Goal: Task Accomplishment & Management: Manage account settings

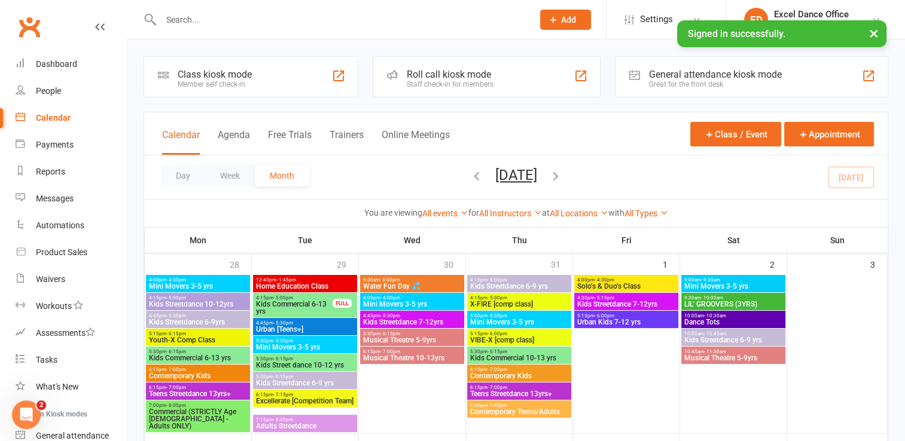
click at [571, 15] on span "Add" at bounding box center [568, 20] width 15 height 10
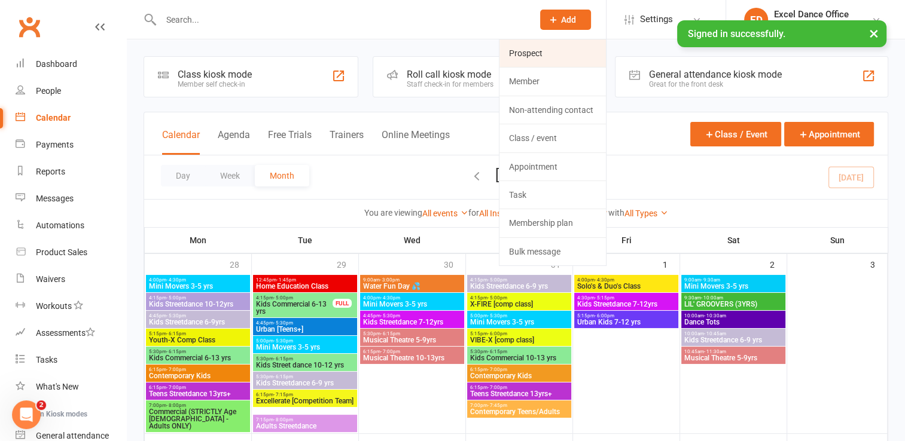
click at [557, 59] on link "Prospect" at bounding box center [552, 53] width 106 height 28
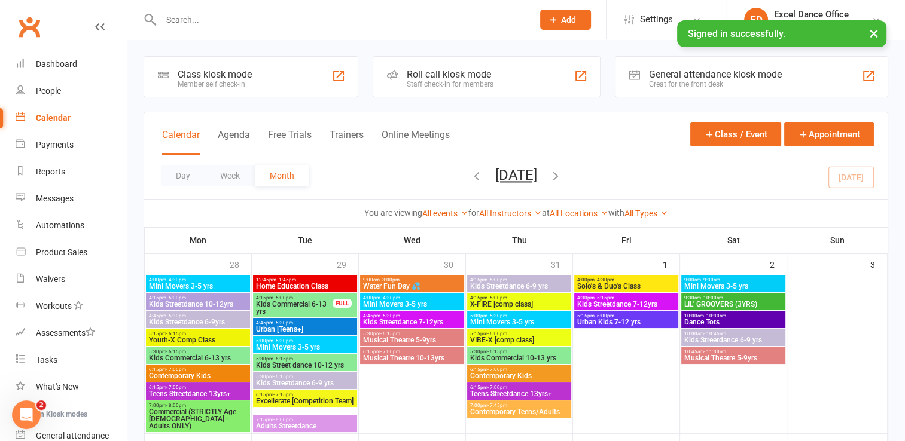
click at [575, 11] on button "Add" at bounding box center [565, 20] width 51 height 20
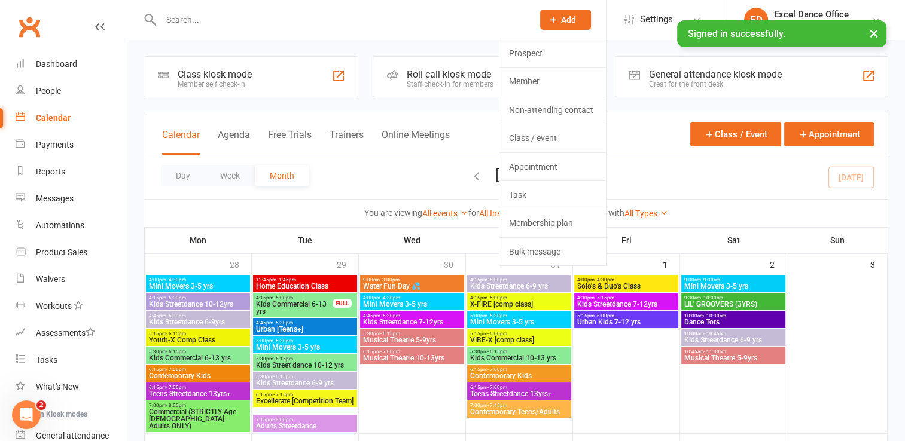
click at [563, 39] on ui "Prospect Member Non-attending contact Class / event Appointment Task Membership…" at bounding box center [553, 152] width 108 height 227
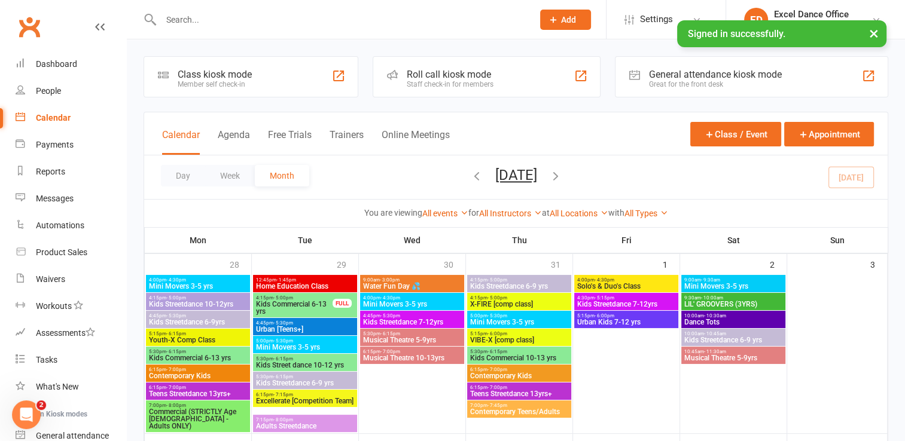
click at [552, 2] on div "Prospect Member Non-attending contact Class / event Appointment Task Membership…" at bounding box center [564, 19] width 81 height 39
click at [551, 11] on button "Add" at bounding box center [565, 20] width 51 height 20
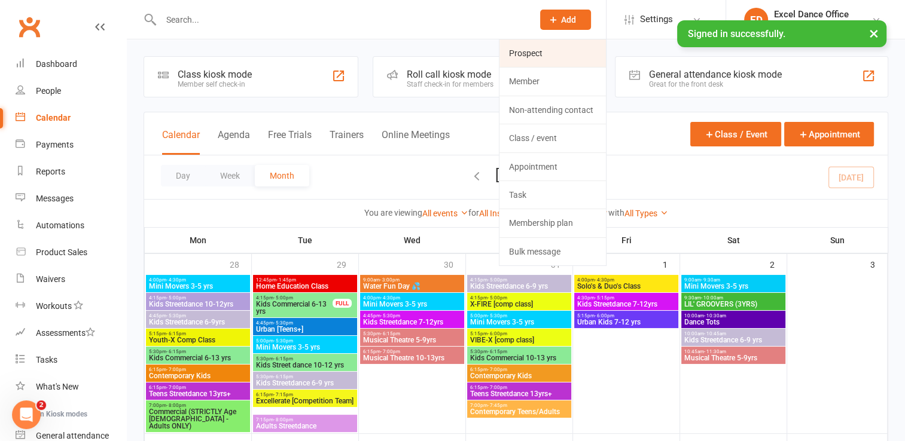
click at [562, 51] on link "Prospect" at bounding box center [552, 53] width 106 height 28
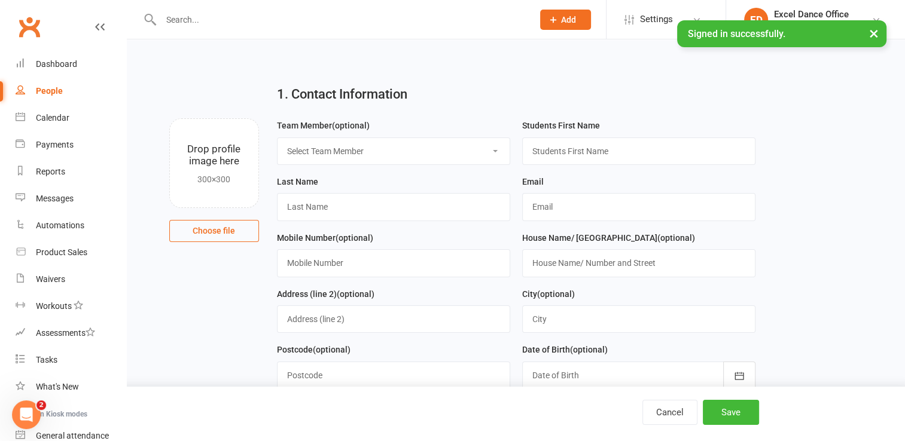
click at [440, 154] on select "Select Team Member Excel Dance Office Kirsty Revitt Excel Dance Abby Tucker Dan…" at bounding box center [393, 151] width 232 height 26
select select "0"
click at [277, 138] on select "Select Team Member Excel Dance Office Kirsty Revitt Excel Dance Abby Tucker Dan…" at bounding box center [393, 151] width 232 height 26
click at [576, 145] on input "text" at bounding box center [638, 152] width 233 height 28
type input "Viyona"
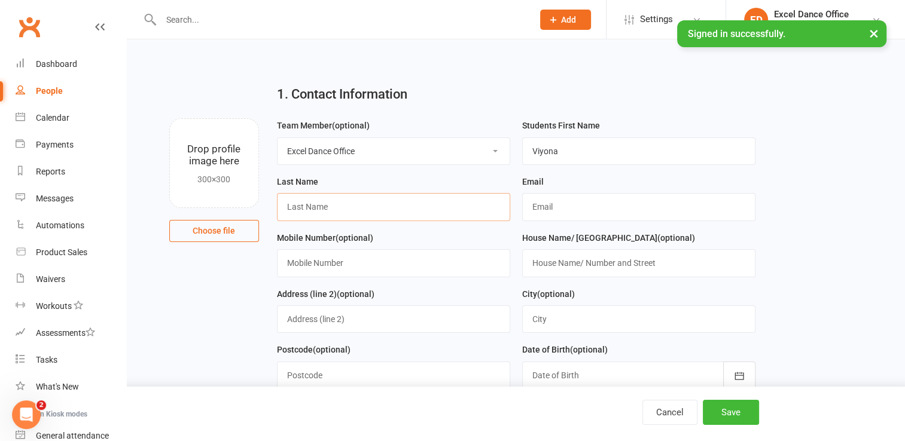
click at [446, 200] on input "text" at bounding box center [393, 207] width 233 height 28
type input "unknown"
click at [590, 206] on input "text" at bounding box center [638, 207] width 233 height 28
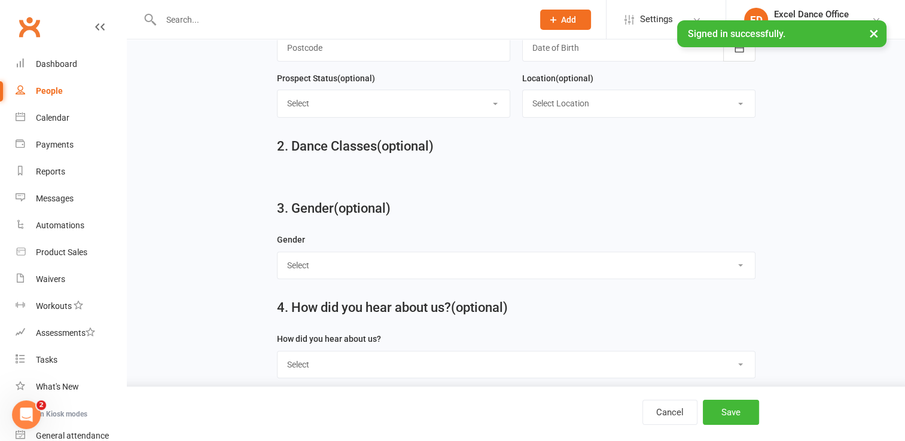
scroll to position [330, 0]
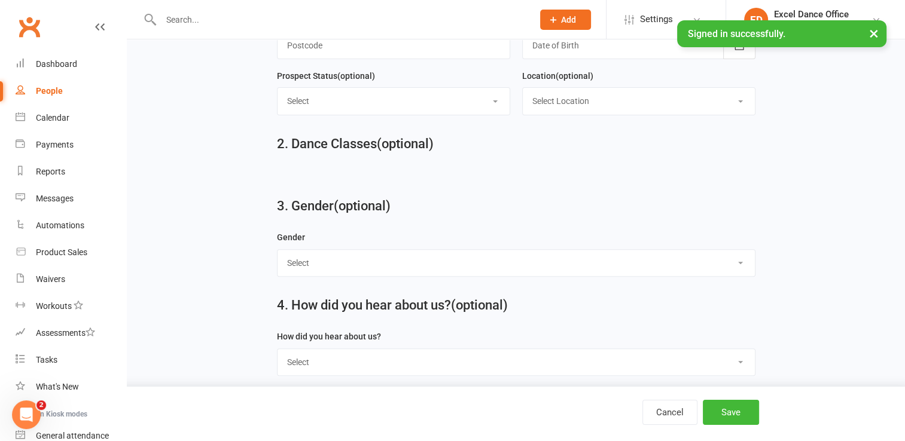
type input "fahime676290@gmail.com"
click at [448, 257] on select "Select Male Female" at bounding box center [515, 263] width 477 height 26
select select "Female"
click at [277, 250] on select "Select Male Female" at bounding box center [515, 263] width 477 height 26
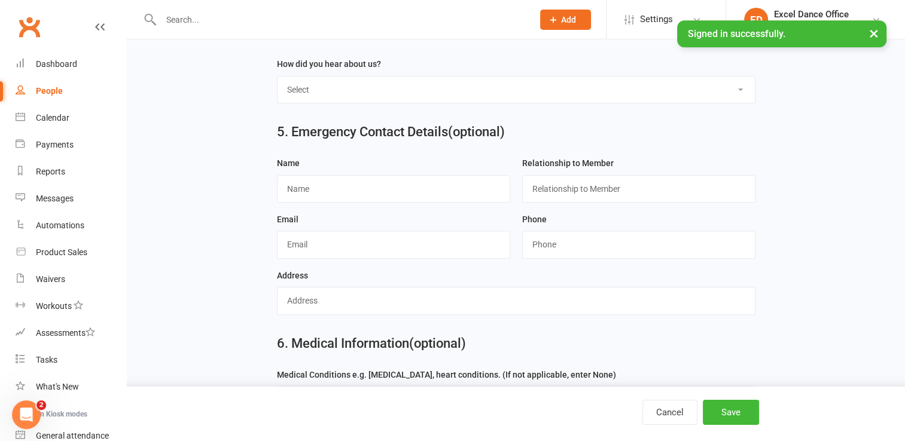
scroll to position [647, 0]
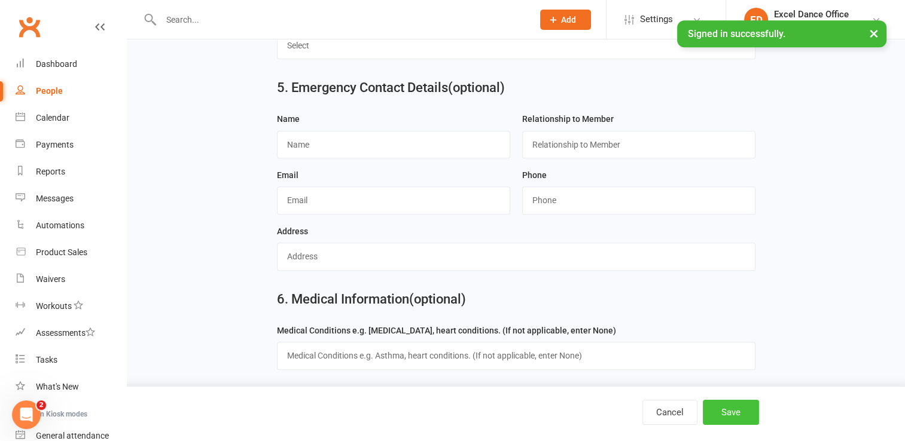
click at [728, 412] on button "Save" at bounding box center [731, 412] width 56 height 25
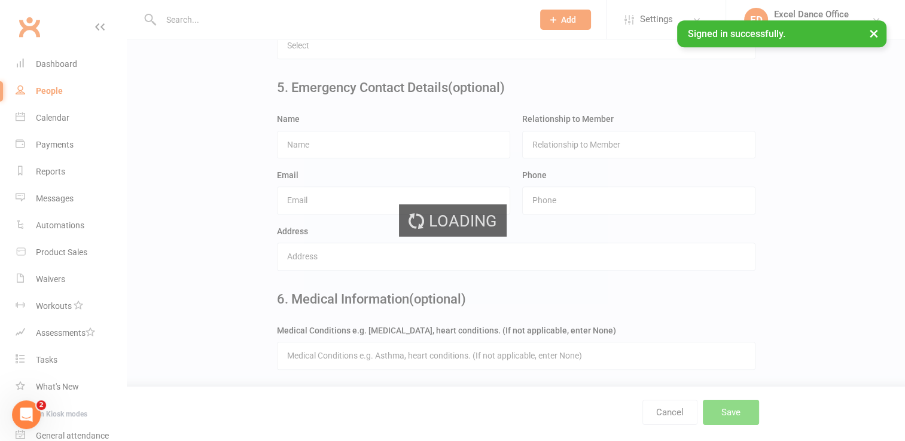
scroll to position [0, 0]
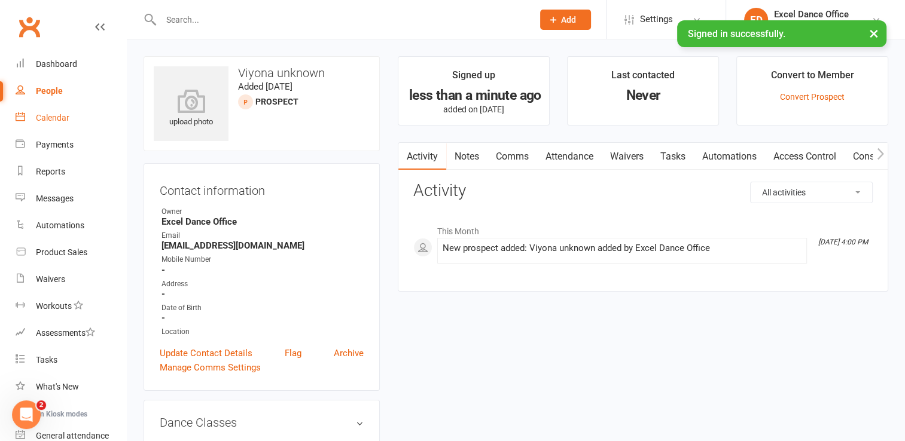
click at [47, 118] on div "Calendar" at bounding box center [52, 118] width 33 height 10
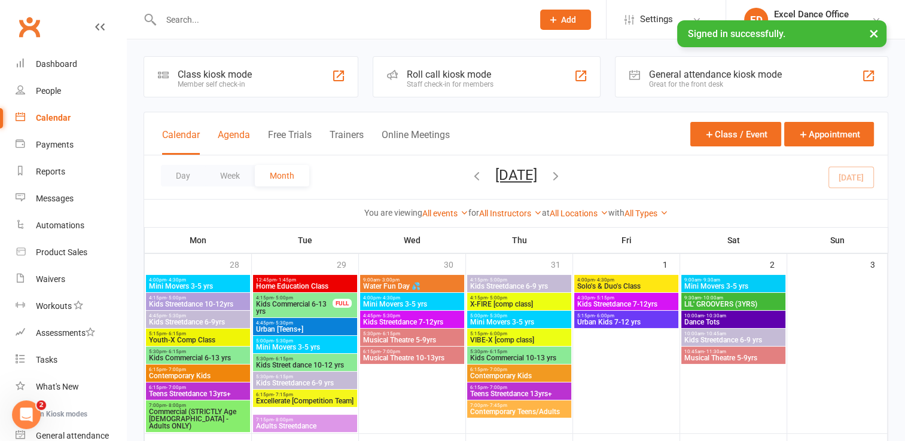
click at [225, 134] on button "Agenda" at bounding box center [234, 142] width 32 height 26
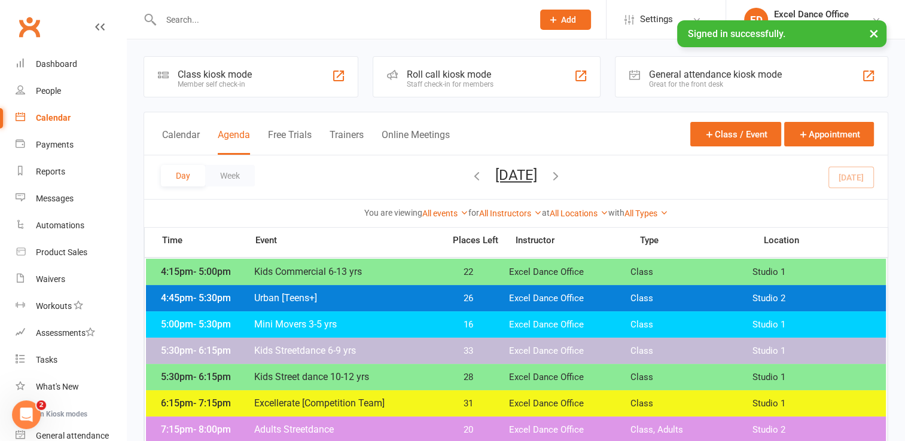
scroll to position [65, 0]
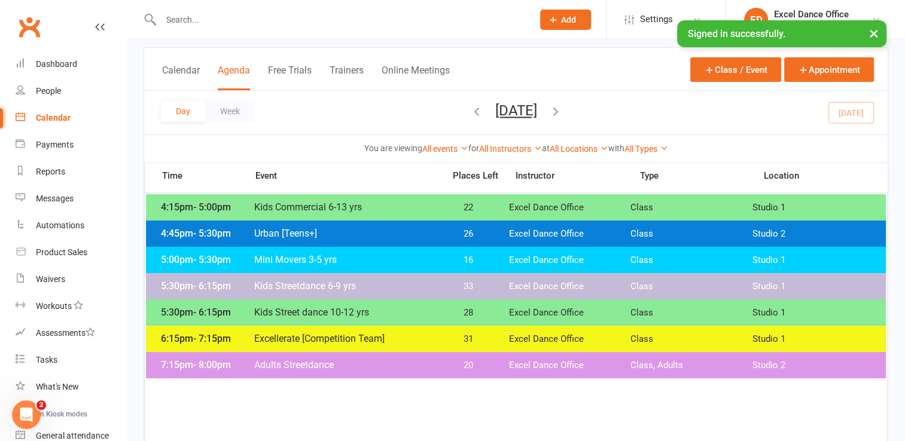
click at [562, 111] on icon "button" at bounding box center [555, 111] width 13 height 13
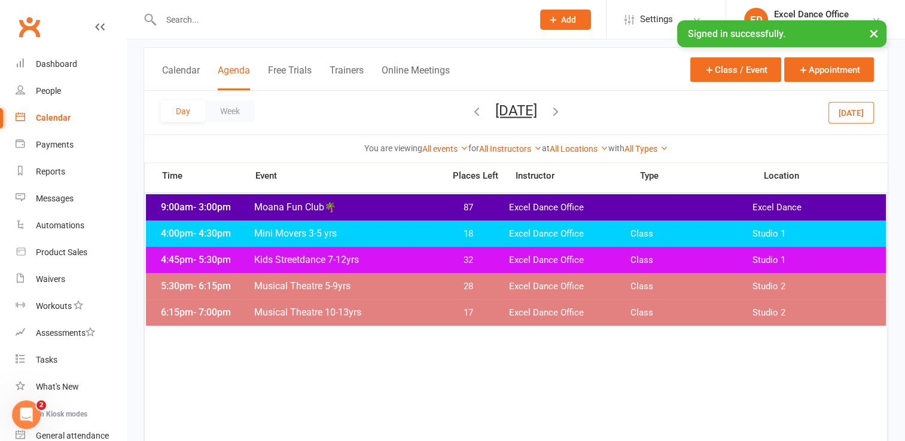
click at [549, 111] on span "Wednesday, Aug 13, 2025 August 2025 Sun Mon Tue Wed Thu Fri Sat 27 28 29 30 31 …" at bounding box center [516, 112] width 66 height 21
click at [562, 107] on icon "button" at bounding box center [555, 111] width 13 height 13
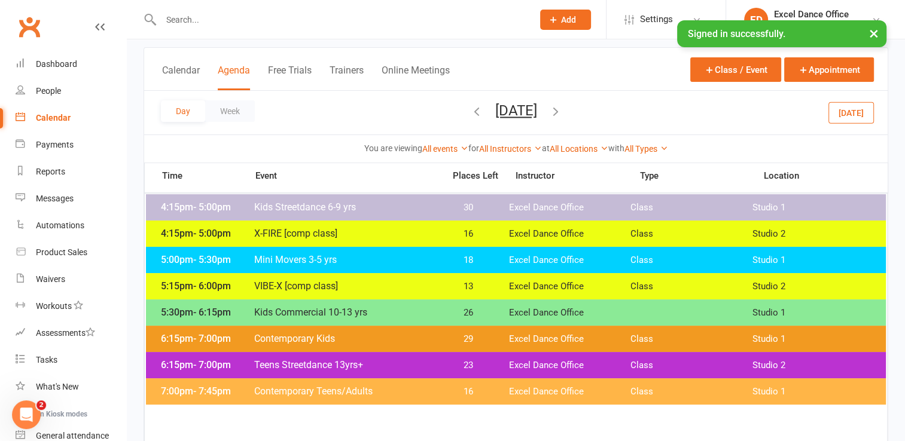
click at [324, 309] on span "Kids Commercial 10-13 yrs" at bounding box center [346, 312] width 184 height 11
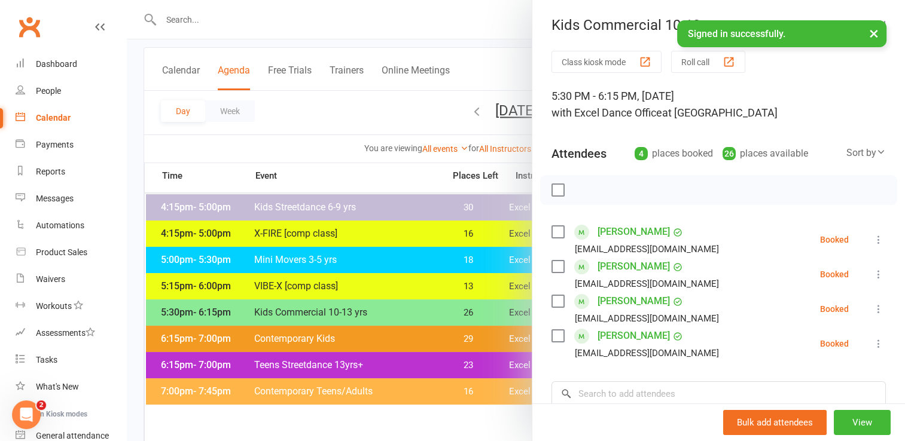
scroll to position [81, 0]
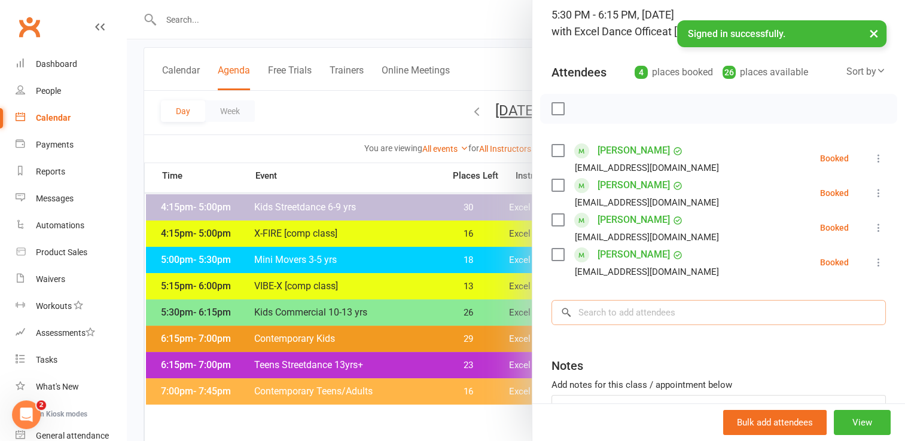
click at [673, 317] on input "search" at bounding box center [718, 312] width 334 height 25
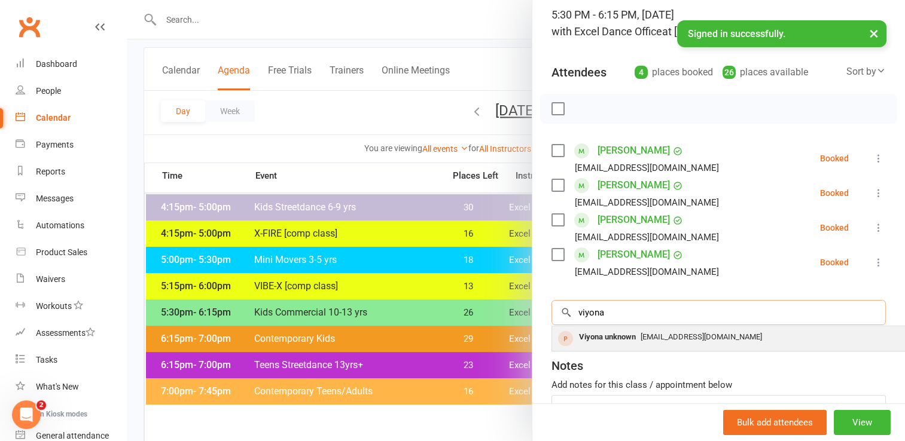
type input "viyona"
click at [664, 337] on span "fahime676290@gmail.com" at bounding box center [700, 336] width 121 height 9
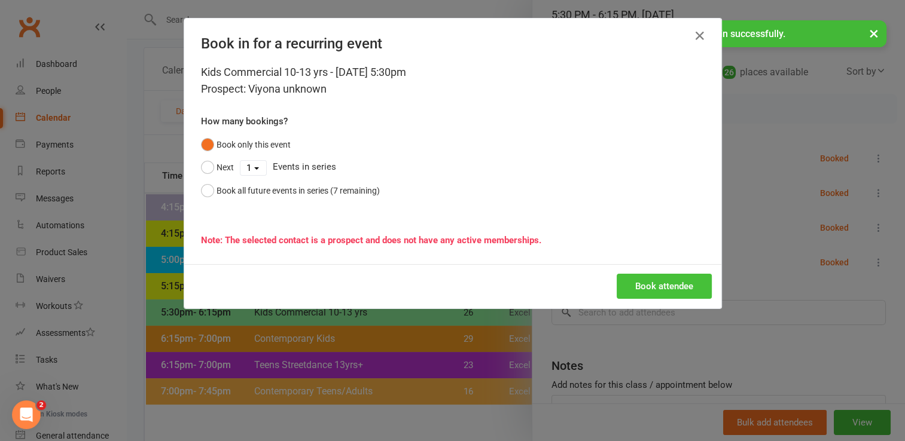
click at [645, 288] on button "Book attendee" at bounding box center [664, 286] width 95 height 25
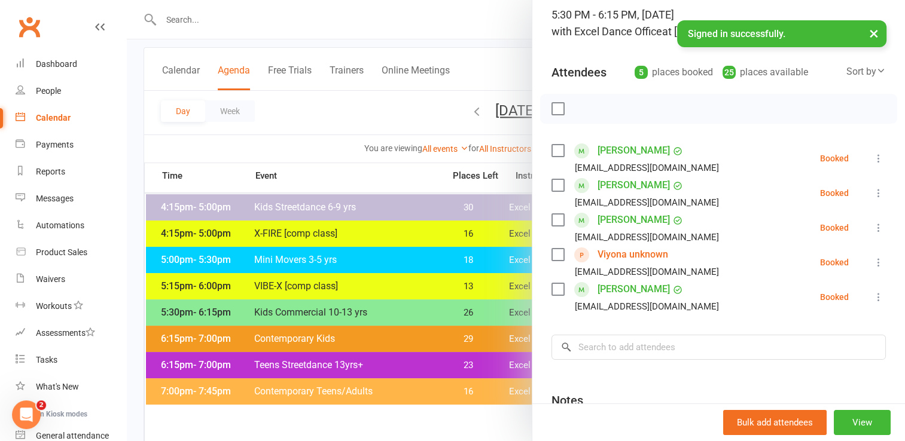
click at [218, 13] on div at bounding box center [516, 220] width 778 height 441
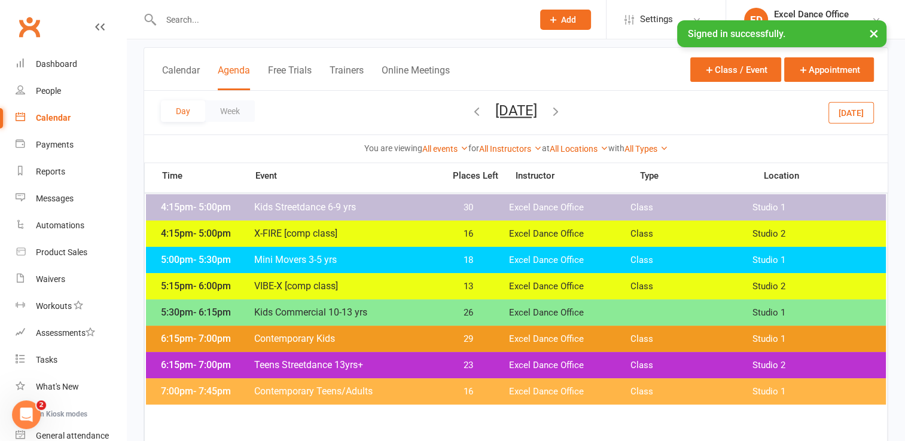
click at [181, 16] on input "text" at bounding box center [340, 19] width 367 height 17
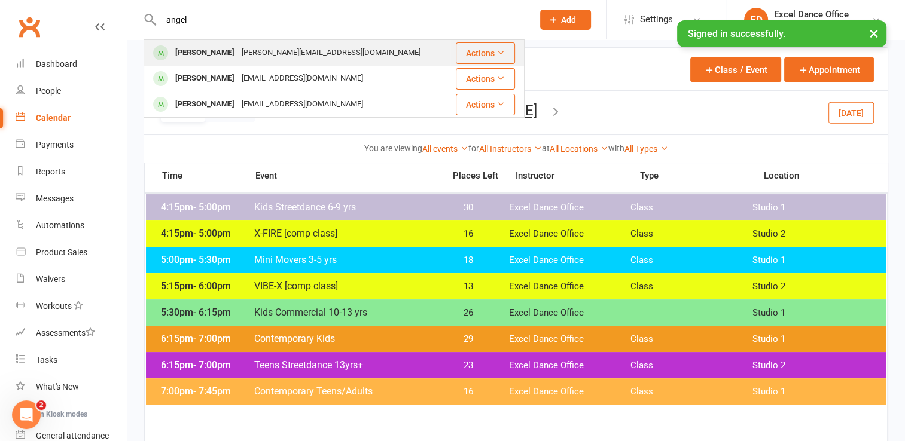
type input "angel"
click at [215, 57] on div "Izabelle Angell" at bounding box center [205, 52] width 66 height 17
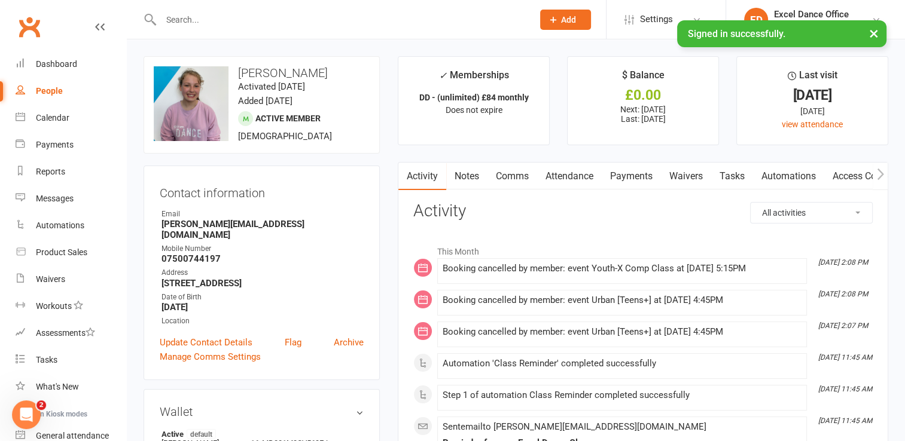
click at [621, 176] on link "Payments" at bounding box center [631, 177] width 59 height 28
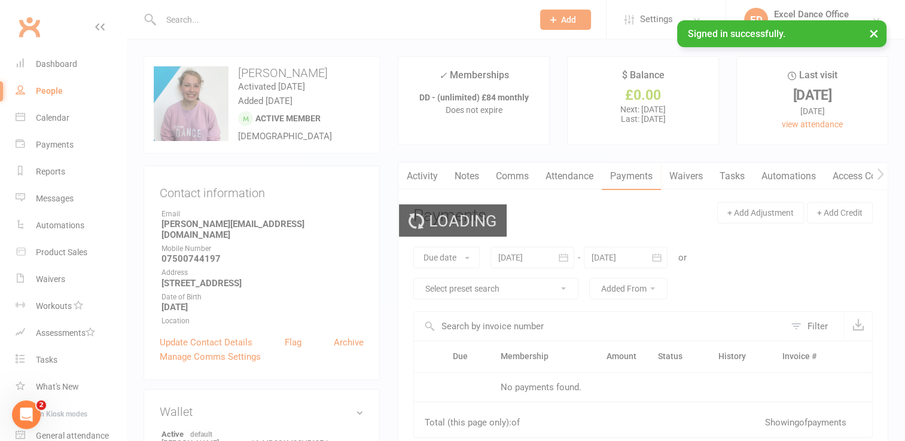
click at [429, 171] on div "Loading" at bounding box center [452, 220] width 905 height 441
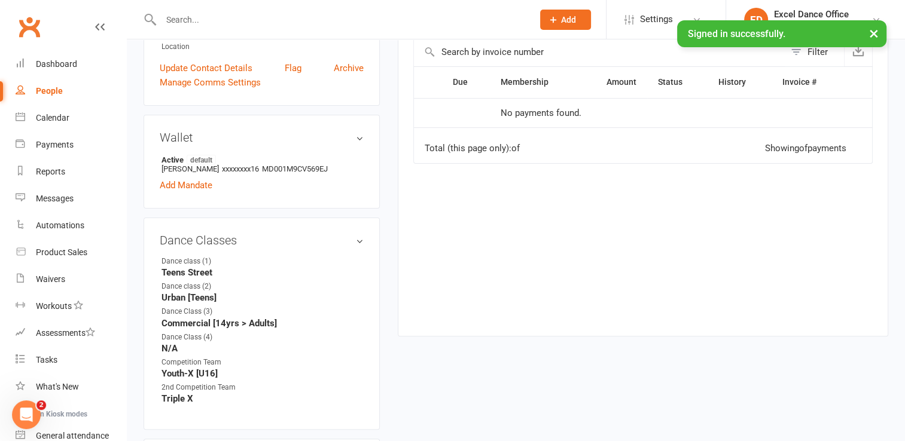
scroll to position [538, 0]
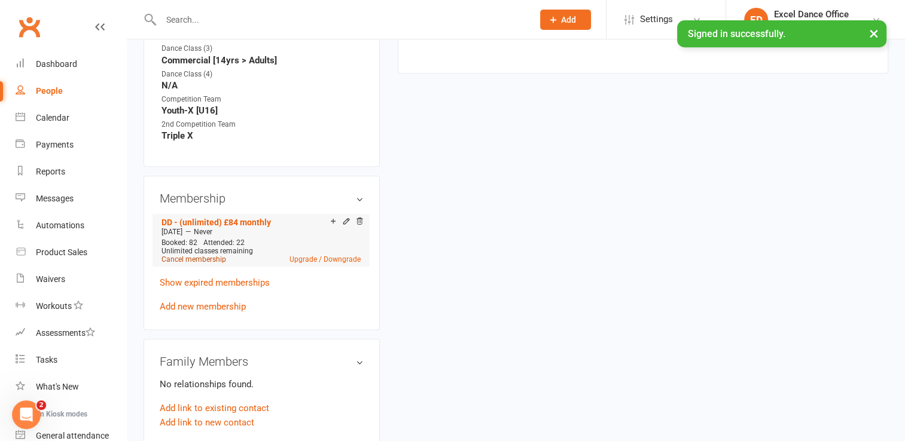
click at [213, 255] on link "Cancel membership" at bounding box center [193, 259] width 65 height 8
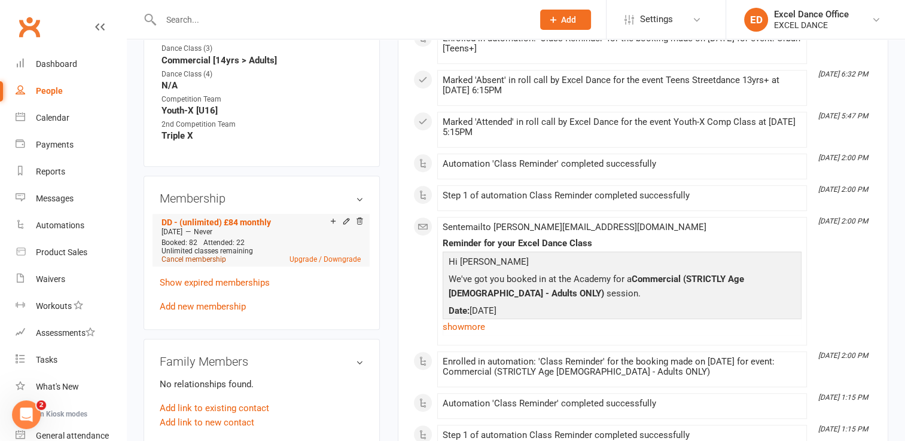
click at [192, 255] on link "Cancel membership" at bounding box center [193, 259] width 65 height 8
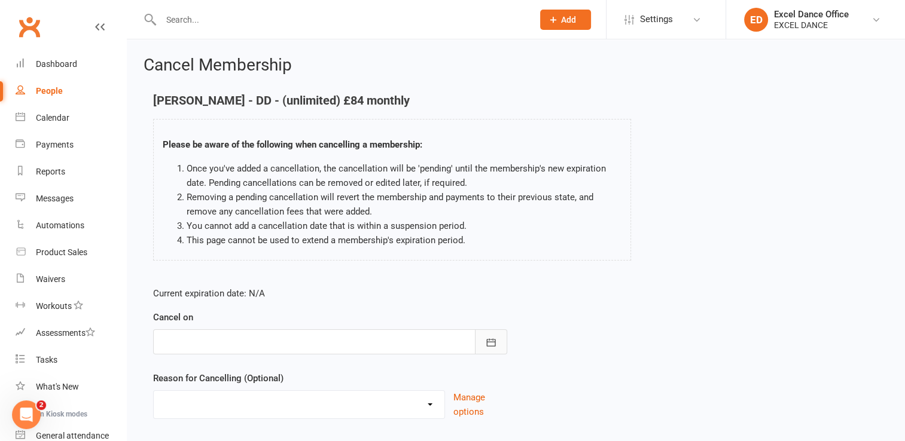
click at [490, 345] on icon "button" at bounding box center [491, 343] width 12 height 12
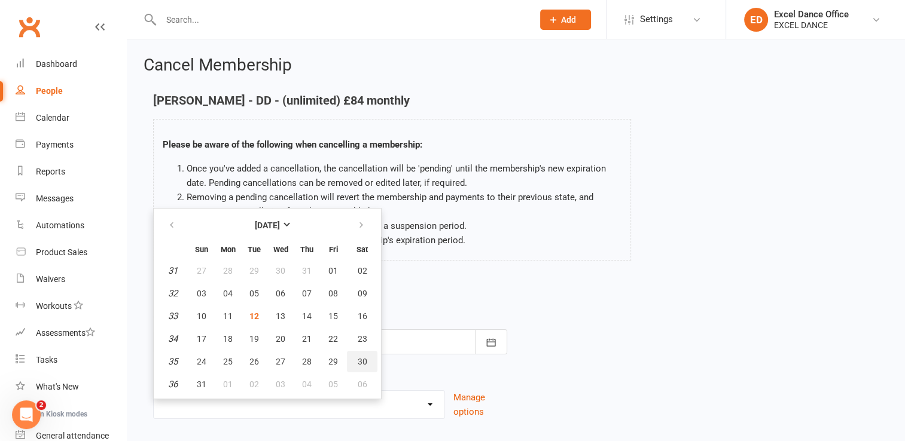
click at [362, 359] on span "30" at bounding box center [363, 362] width 10 height 10
type input "30 Aug 2025"
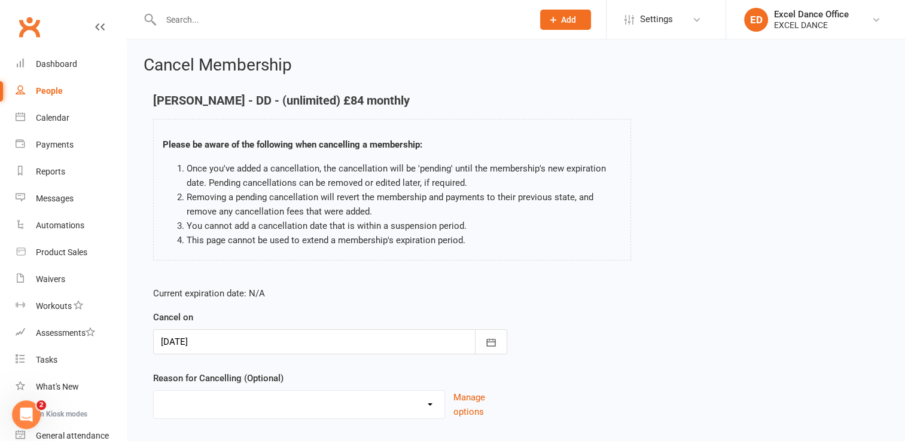
scroll to position [74, 0]
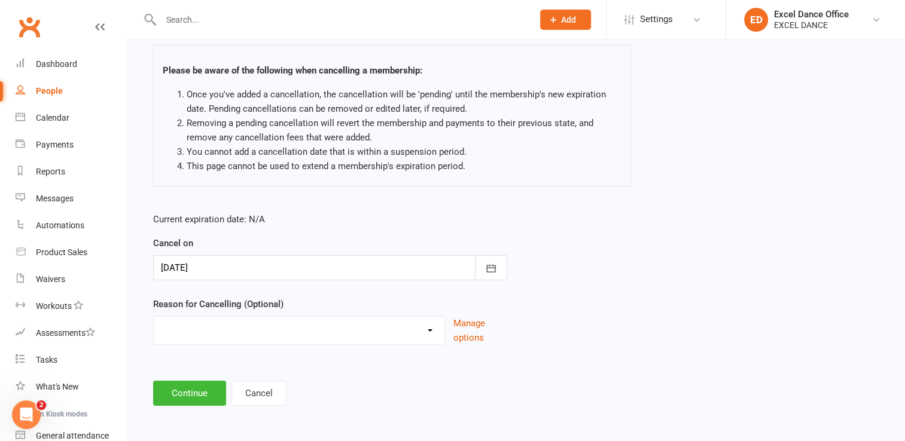
click at [364, 336] on select "Holiday Injury Other reason" at bounding box center [299, 329] width 291 height 24
click at [302, 410] on div "Cancel Membership Izabelle Angell - DD - (unlimited) £84 monthly Please be awar…" at bounding box center [516, 195] width 778 height 460
click at [246, 336] on select "Holiday Injury Other reason" at bounding box center [299, 329] width 291 height 24
select select "2"
click at [154, 317] on select "Holiday Injury Other reason" at bounding box center [299, 329] width 291 height 24
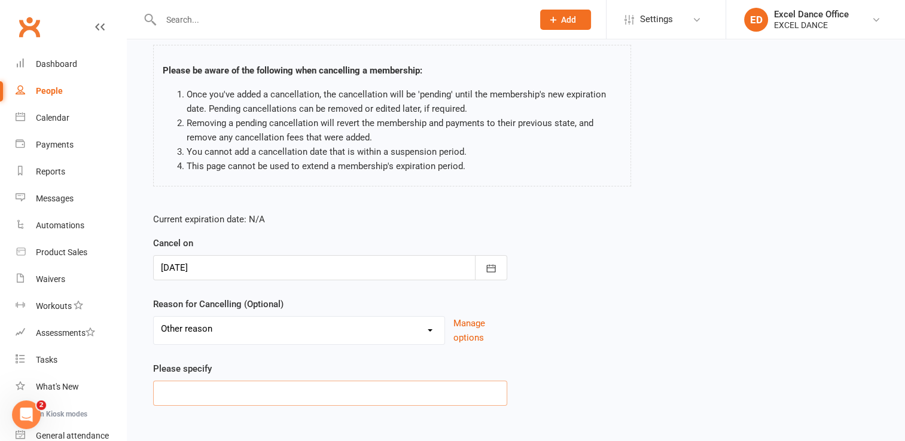
click at [229, 384] on input at bounding box center [330, 393] width 354 height 25
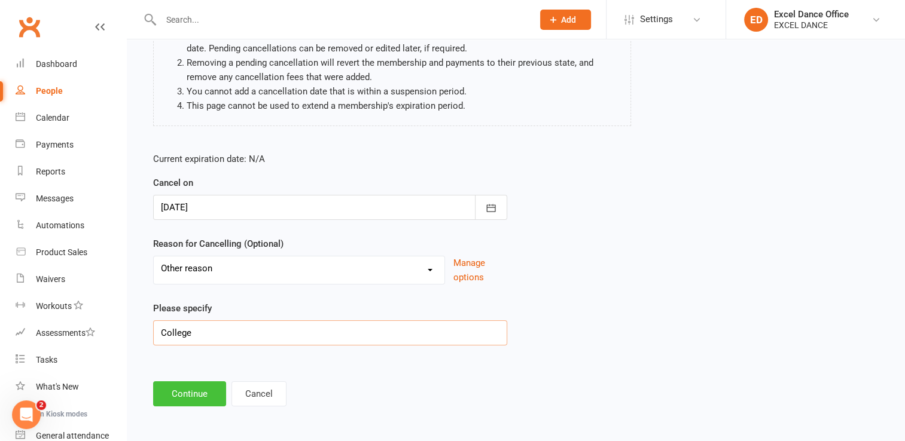
type input "College"
click at [179, 385] on button "Continue" at bounding box center [189, 394] width 73 height 25
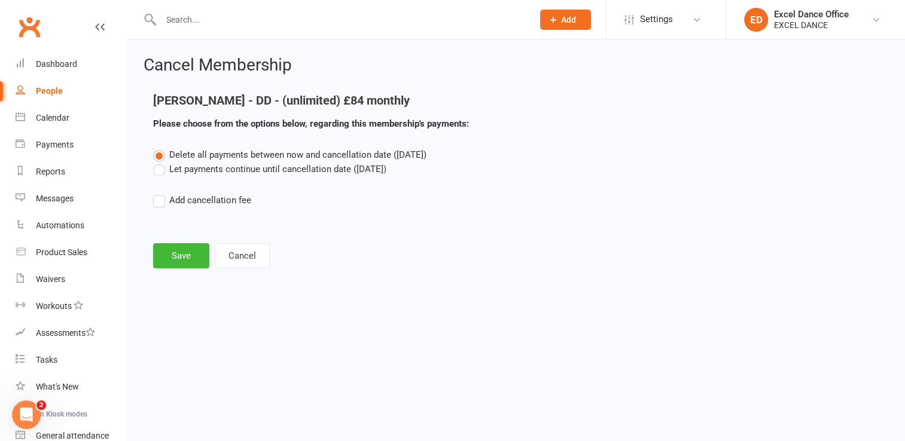
scroll to position [0, 0]
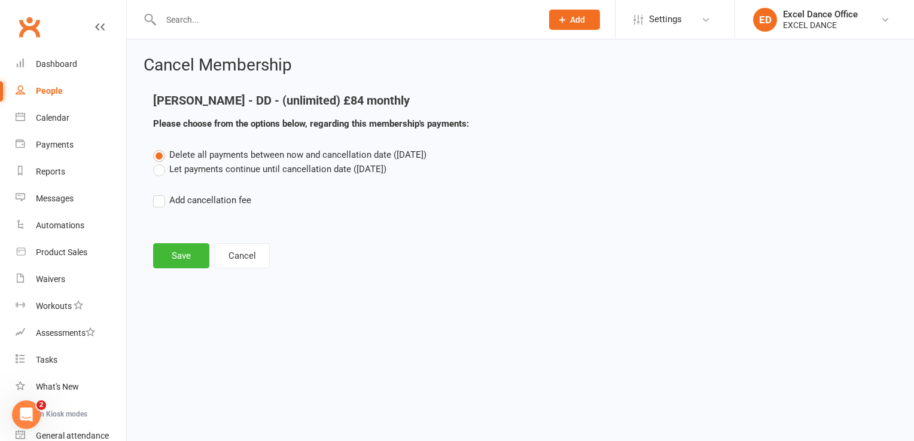
click at [182, 172] on label "Let payments continue until cancellation date (Aug 30, 2025)" at bounding box center [269, 169] width 233 height 14
click at [161, 162] on input "Let payments continue until cancellation date (Aug 30, 2025)" at bounding box center [157, 162] width 8 height 0
click at [182, 172] on label "Let payments continue until cancellation date (Aug 30, 2025)" at bounding box center [269, 169] width 233 height 14
click at [161, 162] on input "Let payments continue until cancellation date (Aug 30, 2025)" at bounding box center [157, 162] width 8 height 0
click at [197, 259] on button "Save" at bounding box center [181, 255] width 56 height 25
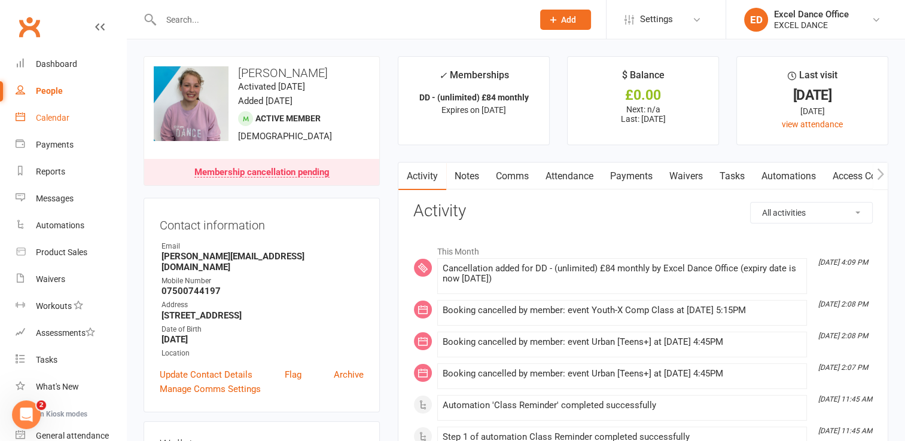
click at [60, 123] on link "Calendar" at bounding box center [71, 118] width 111 height 27
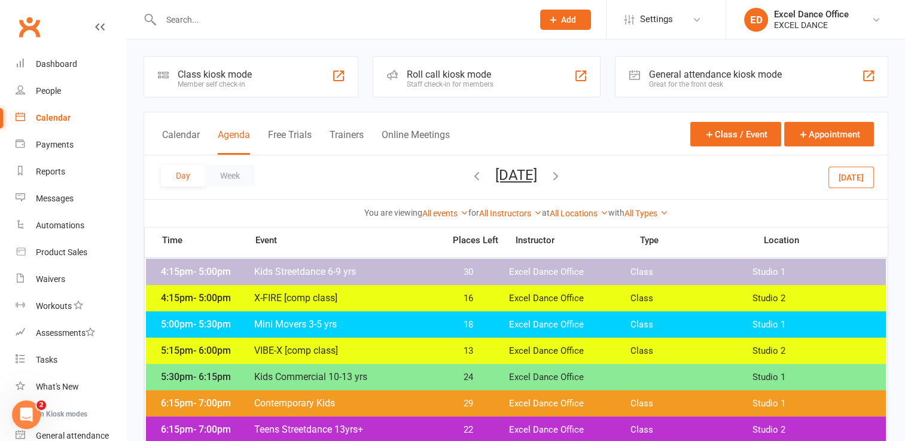
click at [254, 83] on div "Class kiosk mode Member self check-in" at bounding box center [251, 76] width 215 height 41
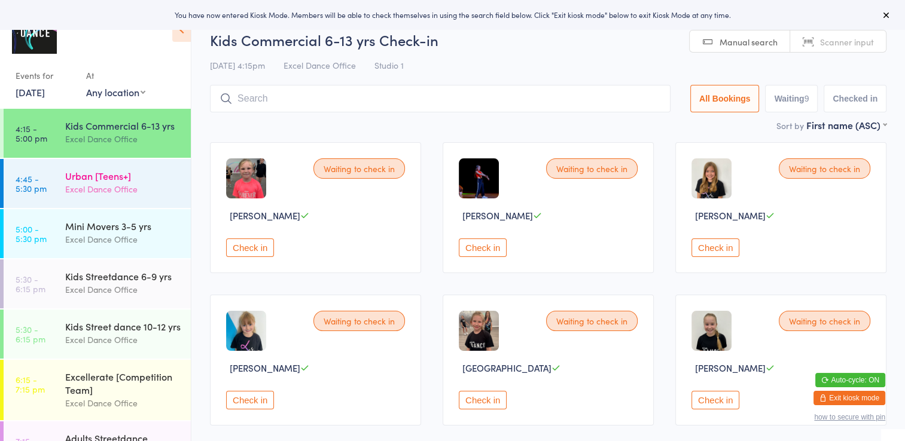
click at [145, 196] on div "Excel Dance Office" at bounding box center [122, 189] width 115 height 14
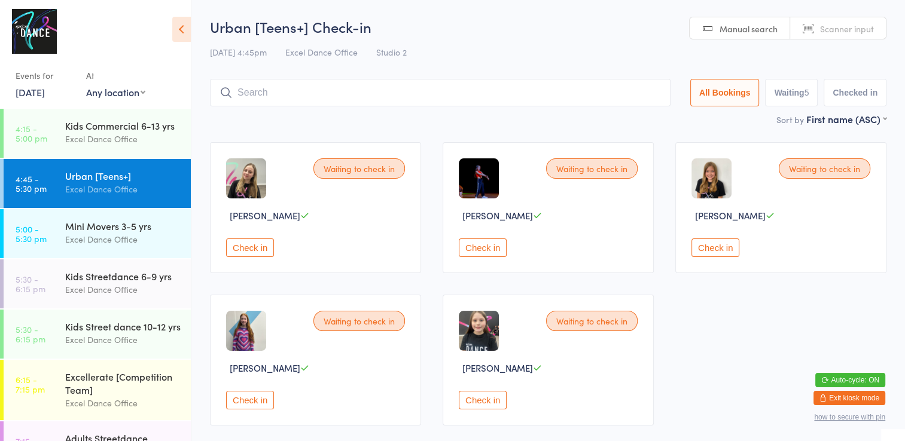
click at [240, 186] on img at bounding box center [246, 178] width 40 height 40
click at [295, 218] on div "Evie Antcliff Up to date" at bounding box center [317, 215] width 182 height 13
click at [300, 217] on icon at bounding box center [304, 215] width 9 height 9
click at [254, 172] on img at bounding box center [246, 178] width 40 height 40
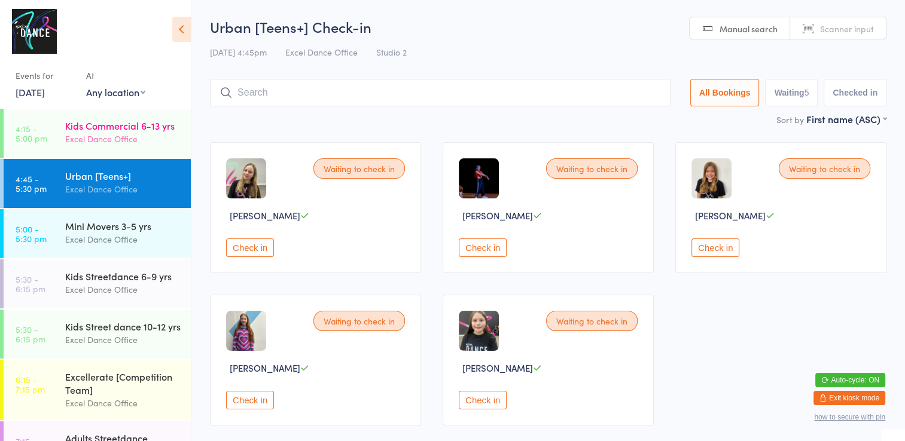
click at [142, 132] on div "Kids Commercial 6-13 yrs" at bounding box center [122, 125] width 115 height 13
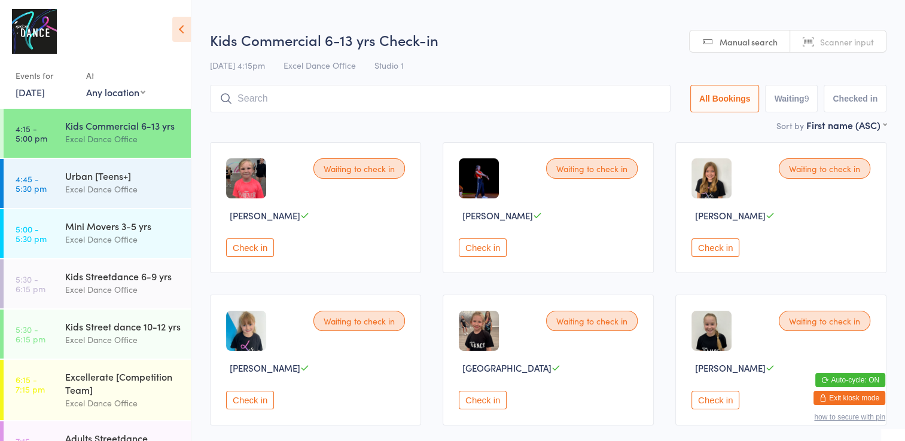
click at [182, 37] on icon at bounding box center [181, 29] width 19 height 25
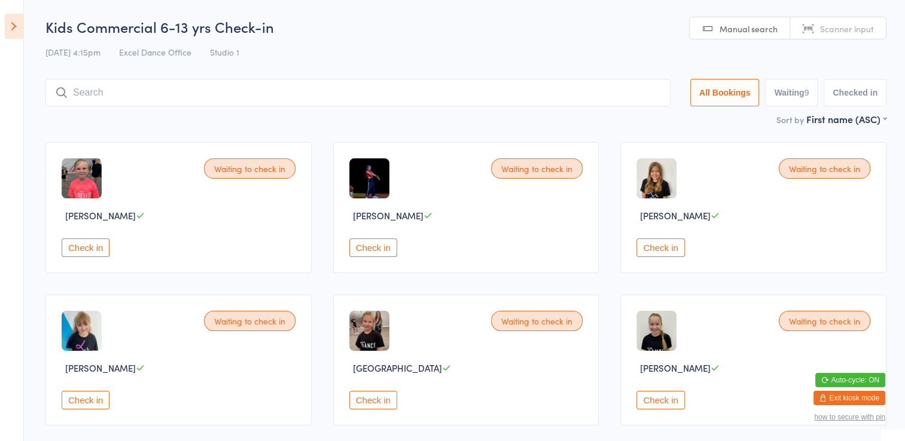
click at [17, 30] on icon at bounding box center [14, 26] width 19 height 25
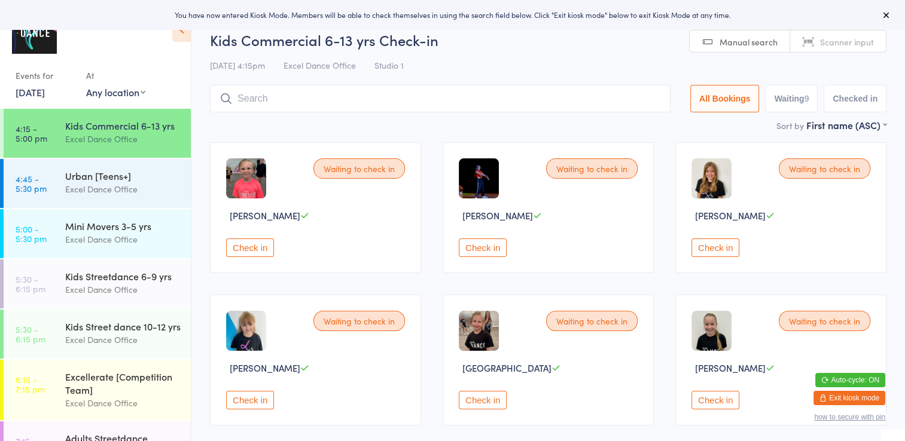
click at [184, 32] on icon at bounding box center [181, 29] width 19 height 25
click at [56, 83] on div "Events for" at bounding box center [45, 76] width 59 height 20
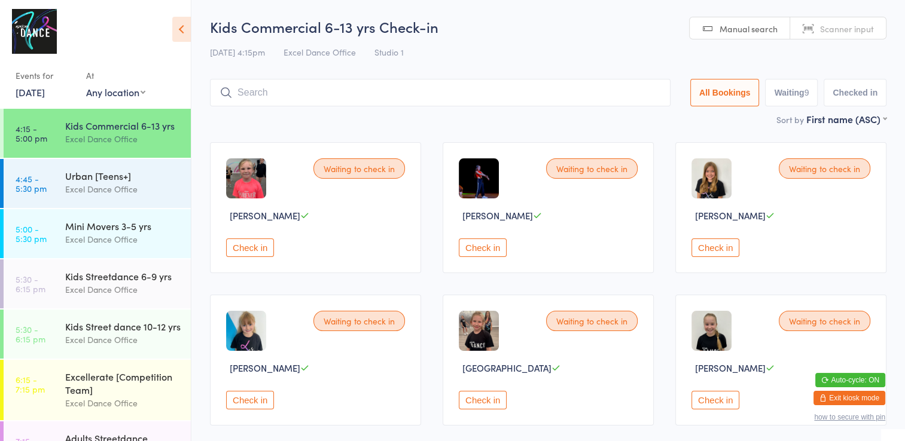
click at [45, 92] on link "[DATE]" at bounding box center [30, 92] width 29 height 13
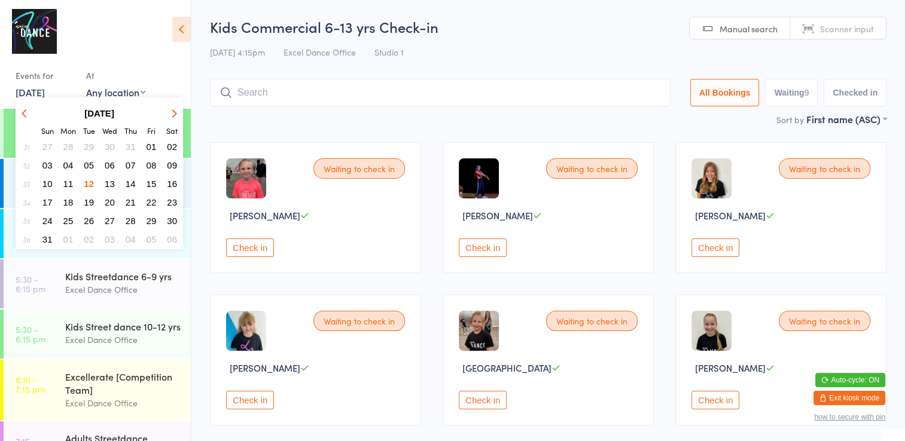
click at [68, 161] on span "04" at bounding box center [68, 165] width 10 height 10
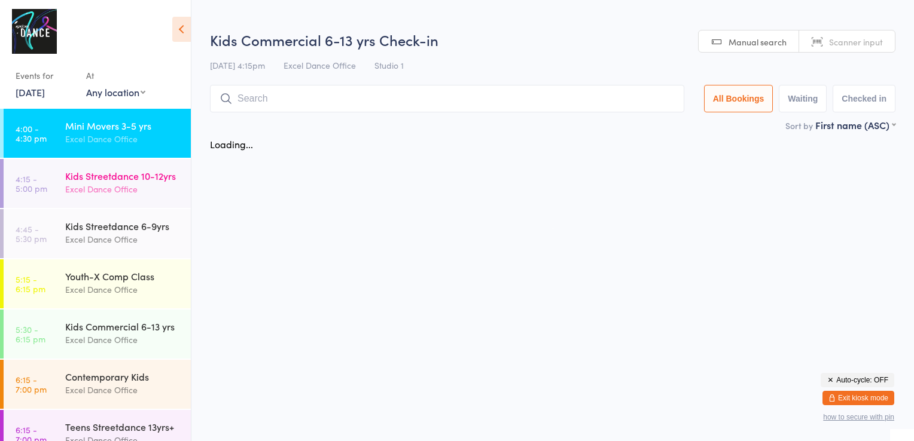
click at [68, 161] on div "Kids Streetdance 10-12yrs Excel Dance Office" at bounding box center [128, 182] width 126 height 47
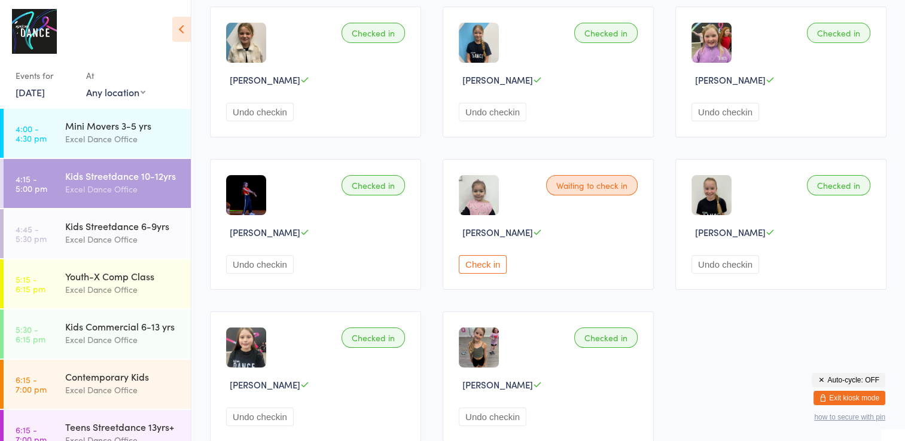
scroll to position [134, 0]
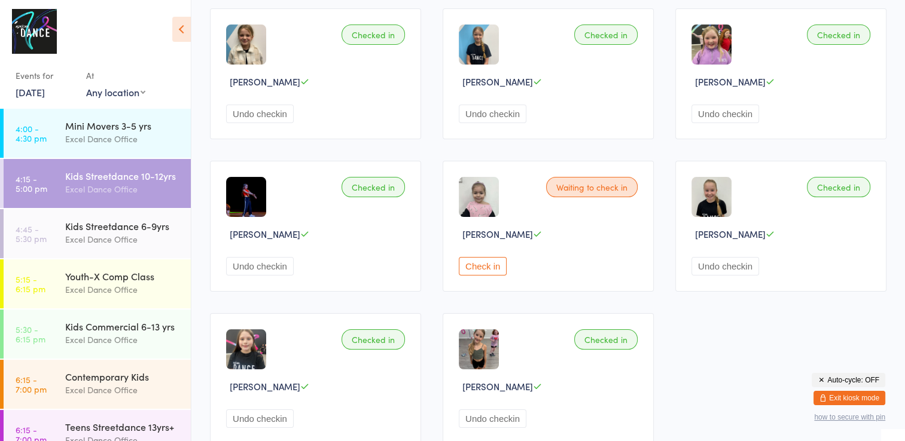
click at [692, 361] on div "Checked in Aiyla Browse Undo checkin Checked in Alyssia Hewitt Undo checkin Che…" at bounding box center [548, 226] width 698 height 457
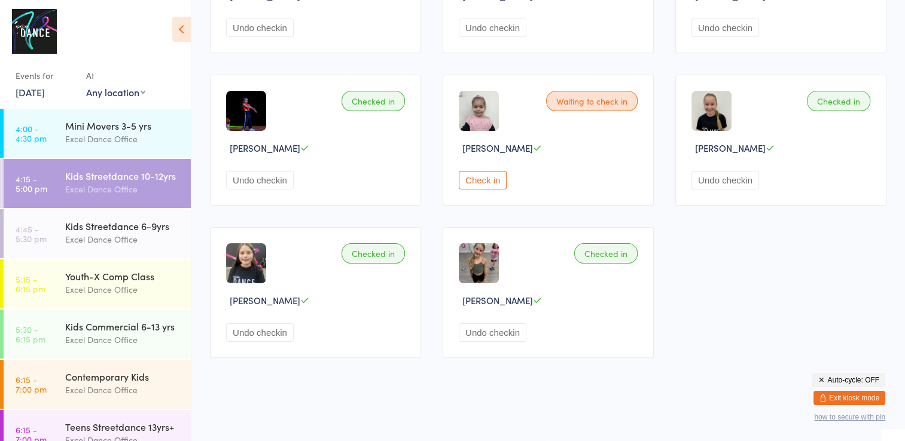
click at [692, 361] on div "Checked in Aiyla Browse Undo checkin Checked in Alyssia Hewitt Undo checkin Che…" at bounding box center [548, 139] width 698 height 457
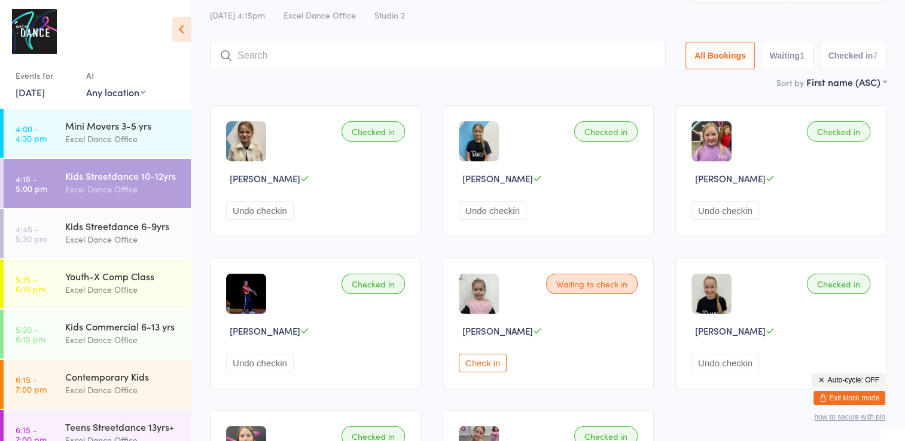
scroll to position [27, 0]
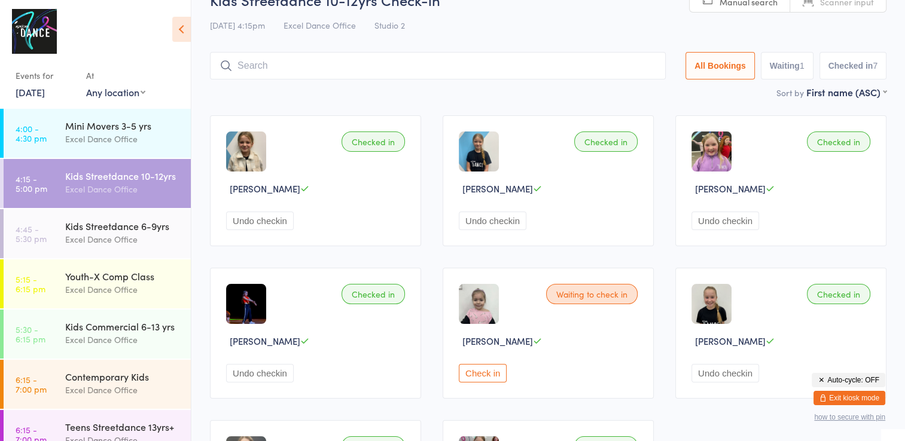
click at [45, 96] on link "4 Aug, 2025" at bounding box center [30, 92] width 29 height 13
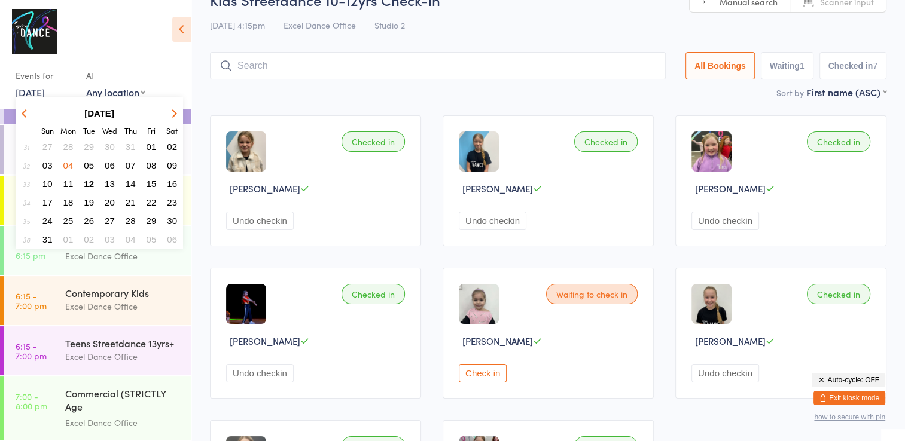
scroll to position [98, 0]
click at [158, 350] on div "Teens Streetdance 13yrs+" at bounding box center [122, 343] width 115 height 13
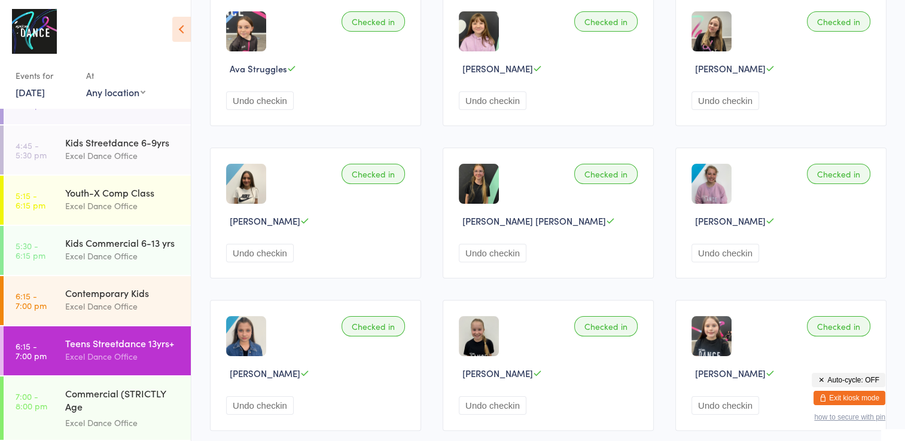
scroll to position [154, 0]
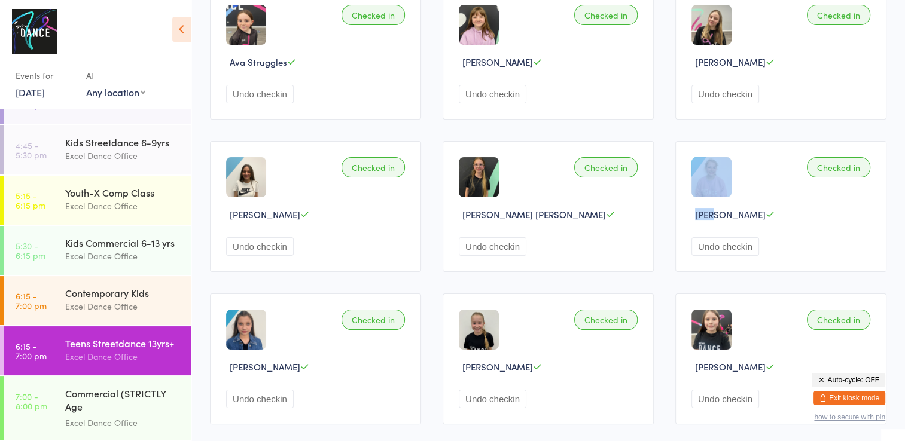
drag, startPoint x: 904, startPoint y: 201, endPoint x: 902, endPoint y: 226, distance: 25.2
click at [902, 226] on ui-view "Teens Streetdance 13yrs+ Check-in 4 Aug 6:15pm Excel Dance Office Studio 2 Manu…" at bounding box center [547, 225] width 713 height 725
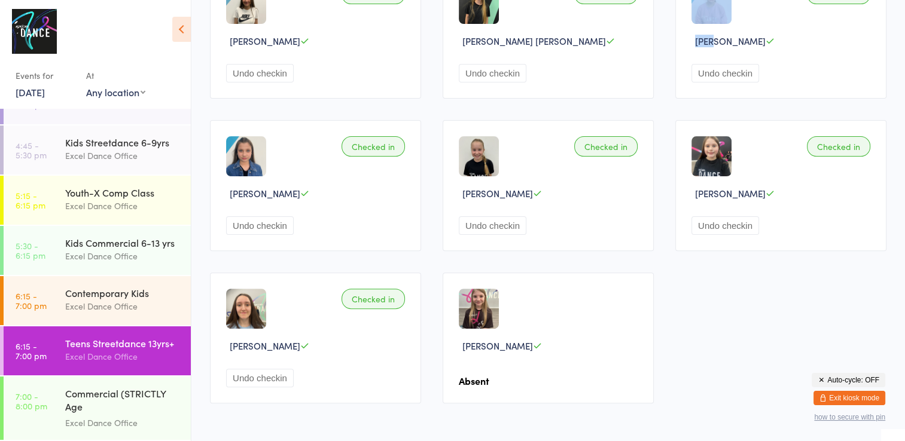
scroll to position [328, 0]
click at [45, 94] on link "4 Aug, 2025" at bounding box center [30, 92] width 29 height 13
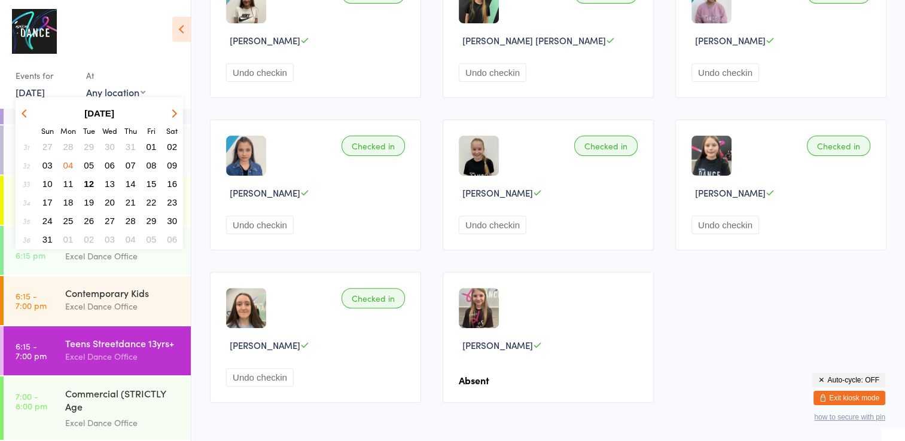
click at [88, 164] on span "05" at bounding box center [89, 165] width 10 height 10
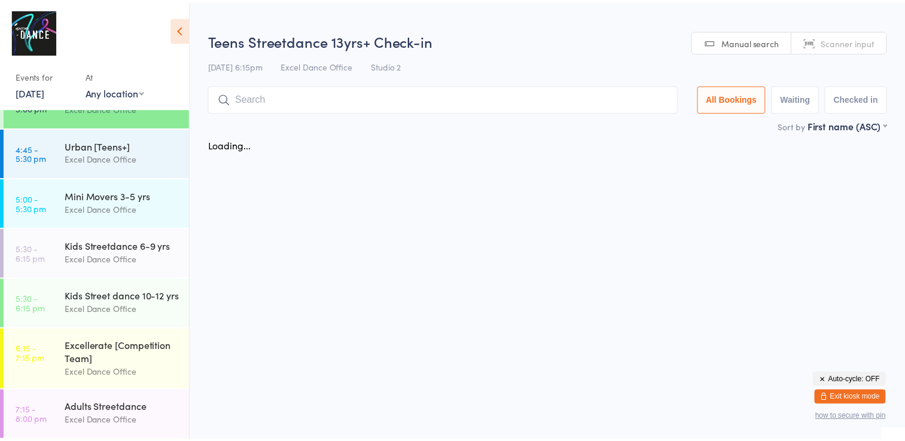
scroll to position [66, 0]
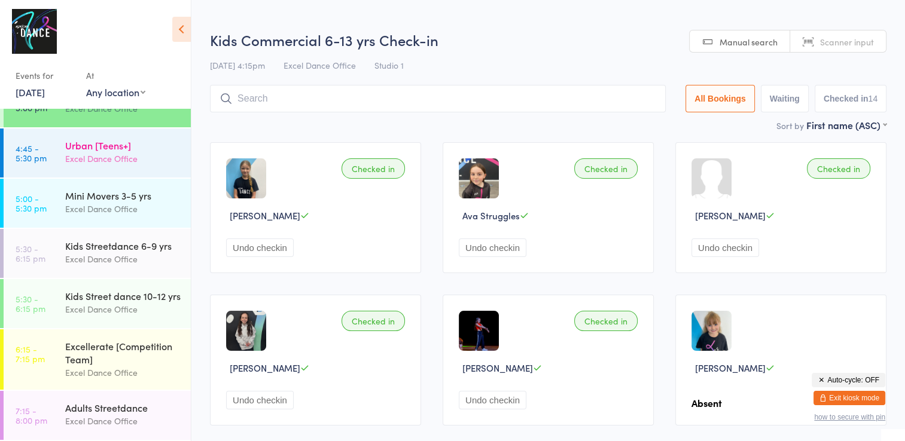
click at [112, 152] on div "Excel Dance Office" at bounding box center [122, 159] width 115 height 14
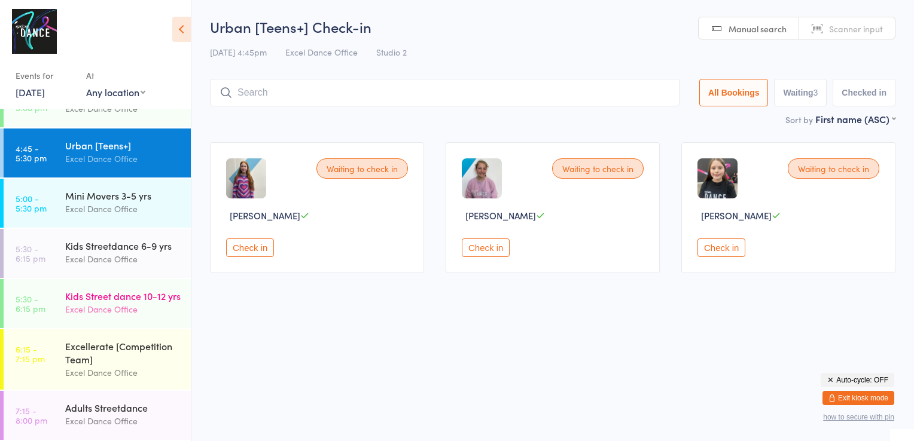
click at [33, 297] on time "5:30 - 6:15 pm" at bounding box center [31, 303] width 30 height 19
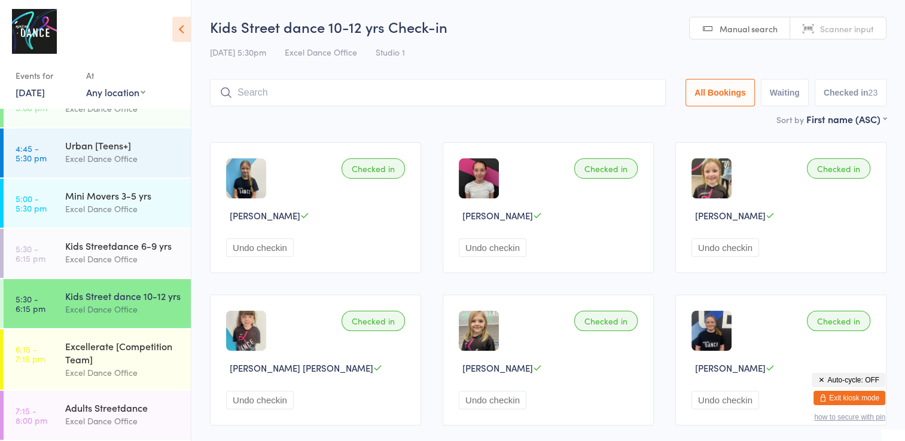
click at [489, 179] on img at bounding box center [479, 178] width 40 height 40
click at [726, 28] on span "Manual search" at bounding box center [748, 29] width 58 height 12
type input "am"
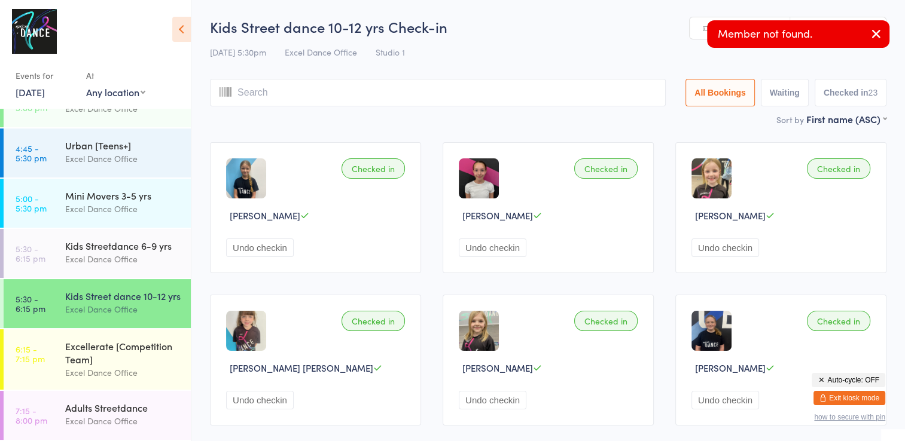
click at [620, 199] on div "Checked in Amelia Shaw Undo checkin" at bounding box center [548, 207] width 211 height 131
click at [484, 227] on div "Checked in Amelia Shaw Undo checkin" at bounding box center [548, 207] width 211 height 131
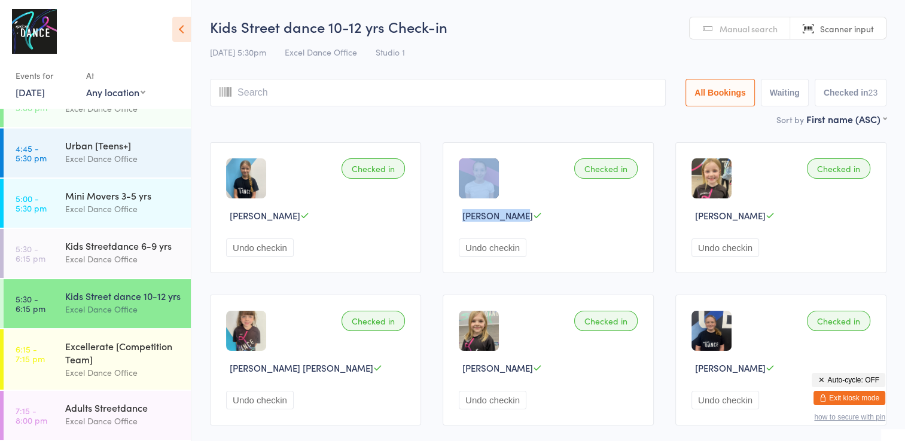
drag, startPoint x: 484, startPoint y: 200, endPoint x: 537, endPoint y: 215, distance: 54.7
click at [537, 215] on div "Checked in Amelia Shaw Up to date Undo checkin" at bounding box center [548, 207] width 211 height 131
click at [535, 214] on div "Amelia Shaw Up to date" at bounding box center [550, 215] width 182 height 13
click at [535, 214] on div "[PERSON_NAME]" at bounding box center [550, 215] width 182 height 13
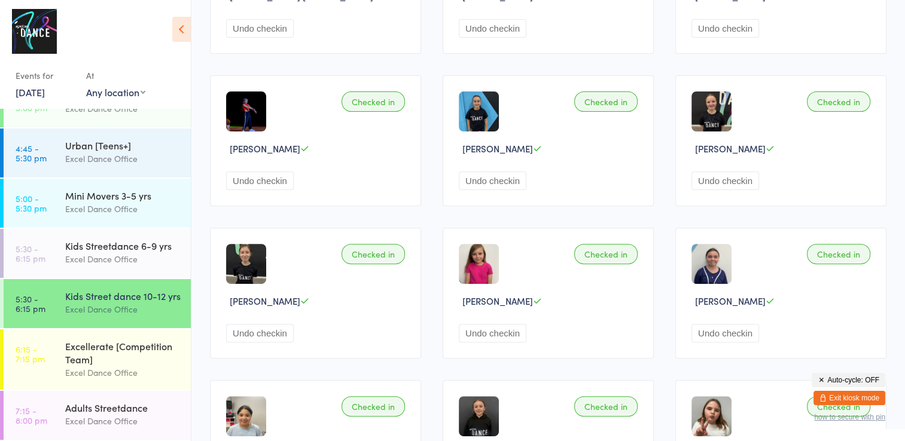
scroll to position [379, 0]
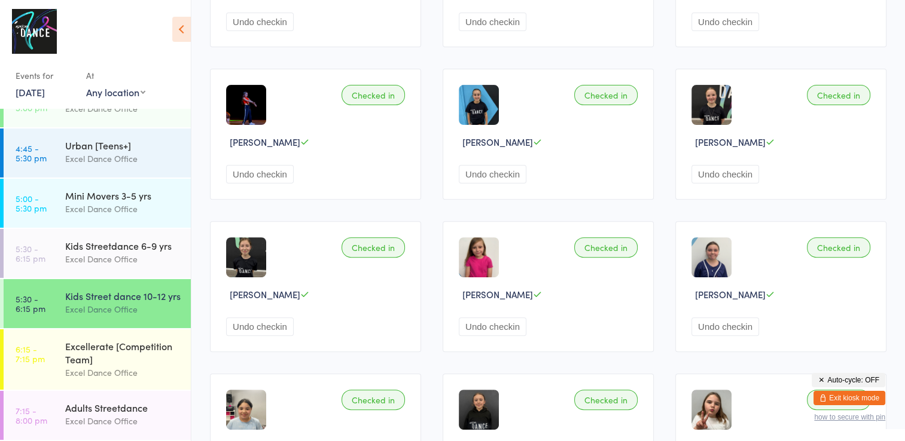
click at [846, 398] on button "Exit kiosk mode" at bounding box center [849, 398] width 72 height 14
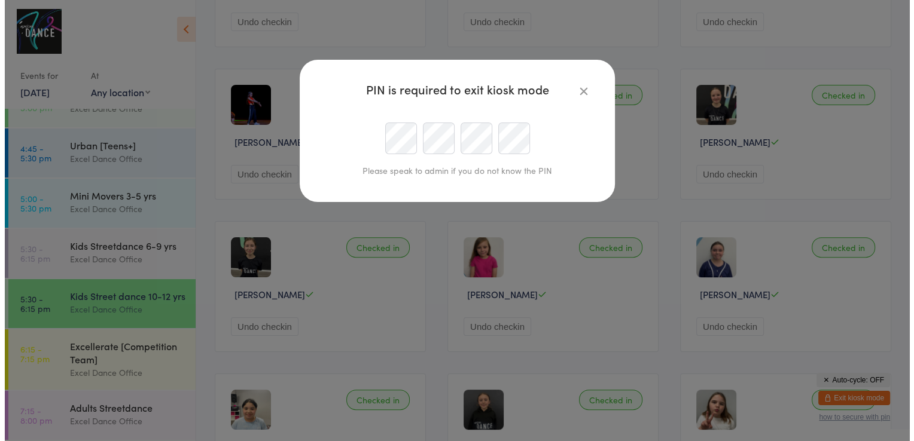
scroll to position [0, 0]
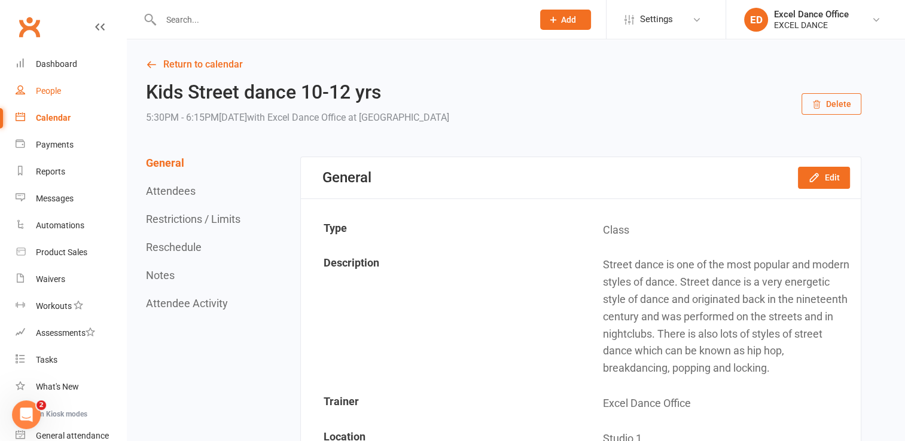
click at [35, 92] on link "People" at bounding box center [71, 91] width 111 height 27
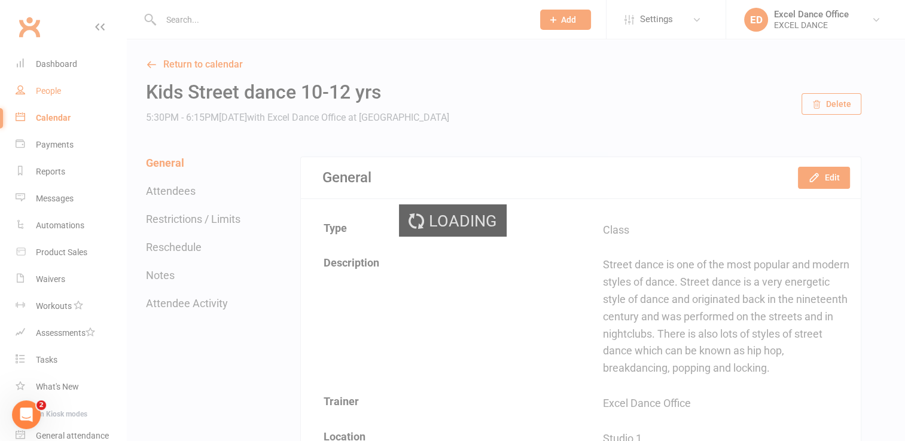
select select "100"
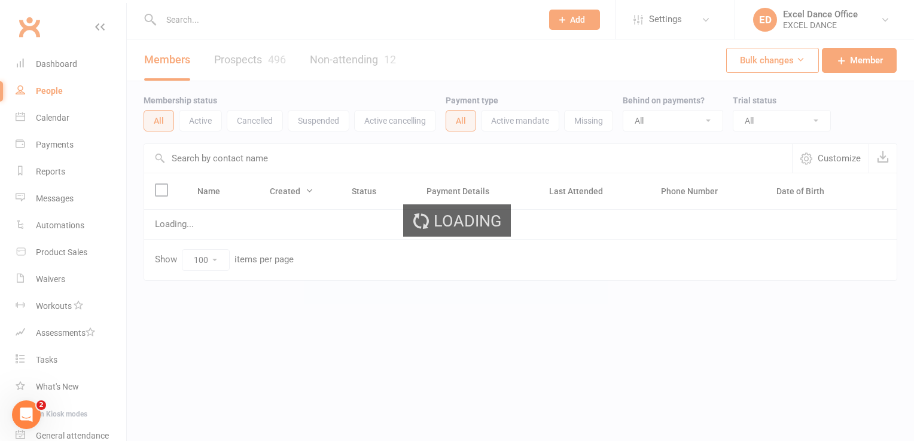
click at [196, 20] on input "text" at bounding box center [345, 19] width 376 height 17
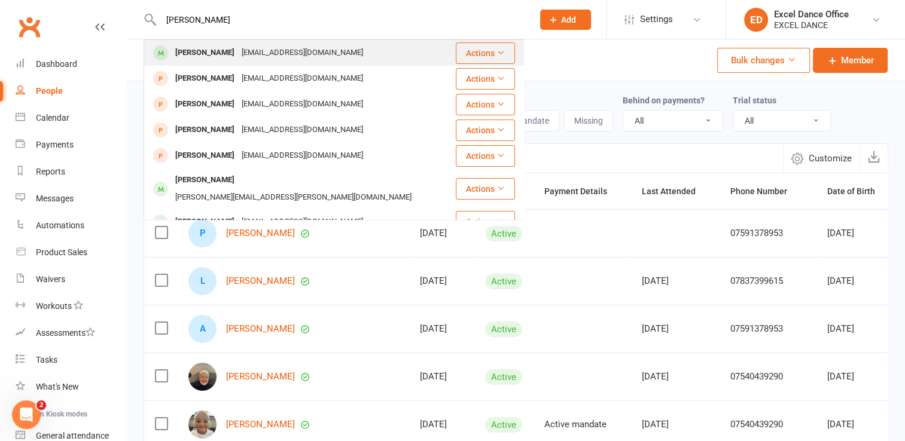
type input "lola"
click at [203, 47] on div "[PERSON_NAME]" at bounding box center [205, 52] width 66 height 17
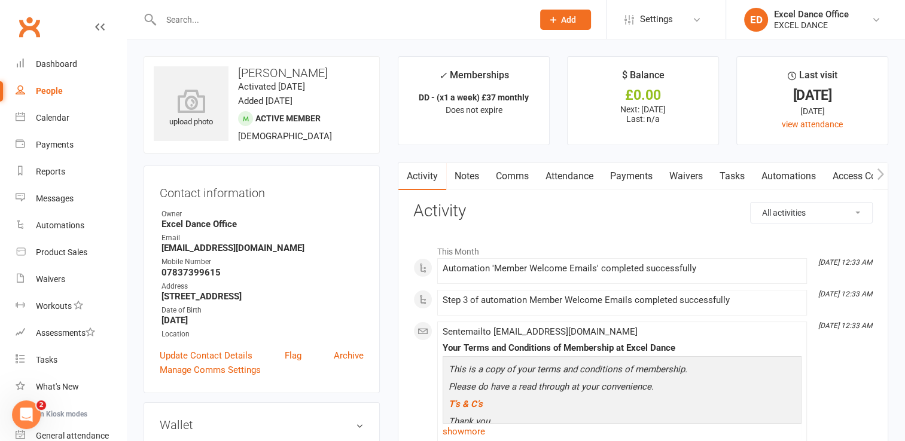
click at [637, 168] on link "Payments" at bounding box center [631, 177] width 59 height 28
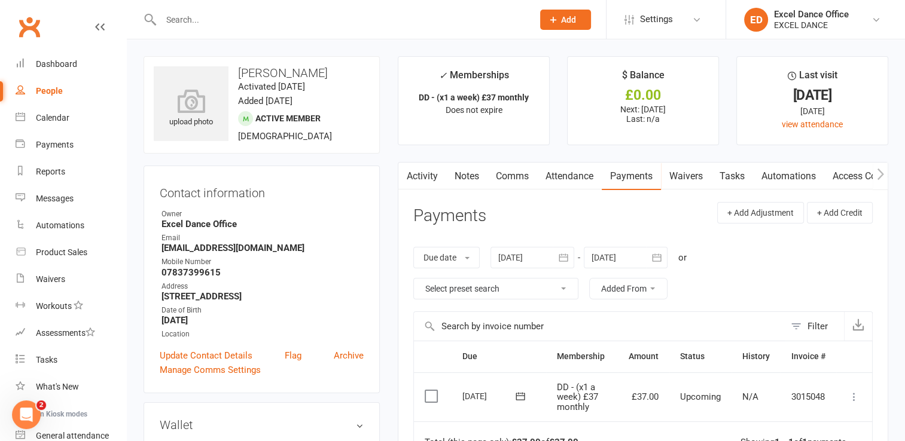
click at [430, 176] on link "Activity" at bounding box center [422, 177] width 48 height 28
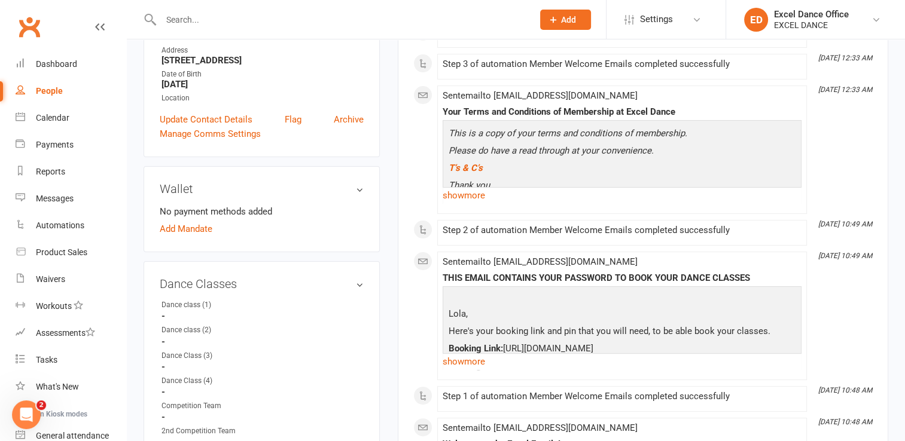
scroll to position [239, 0]
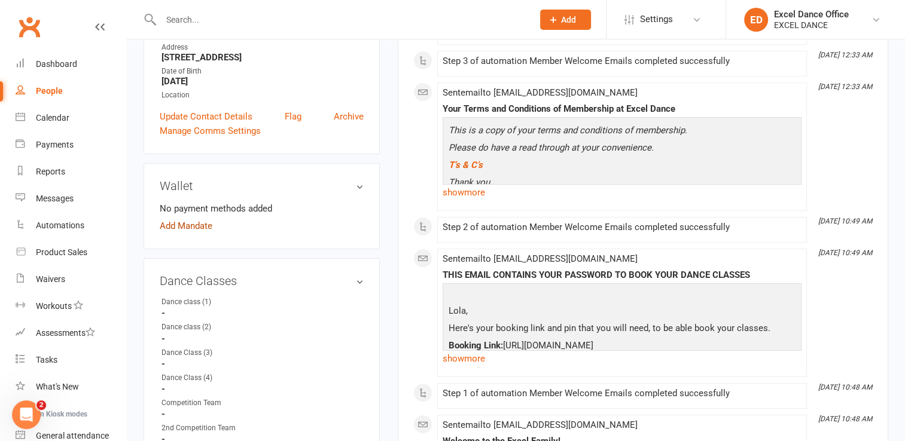
click at [191, 220] on link "Add Mandate" at bounding box center [186, 226] width 53 height 14
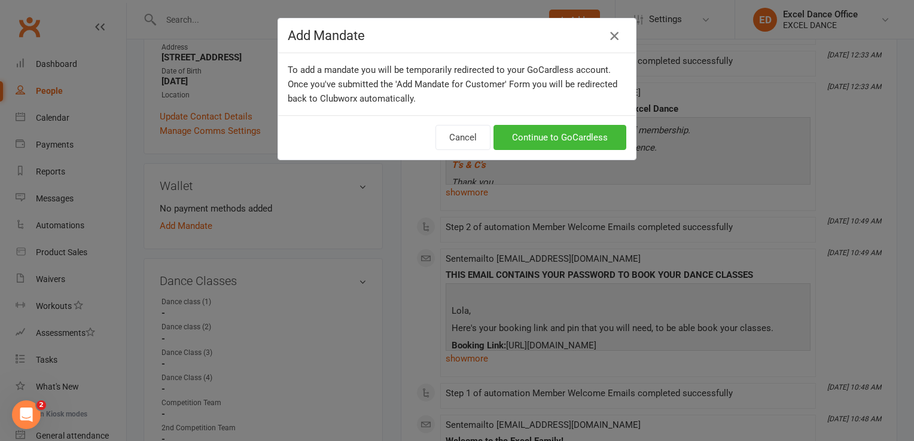
click at [607, 35] on icon "button" at bounding box center [614, 36] width 14 height 14
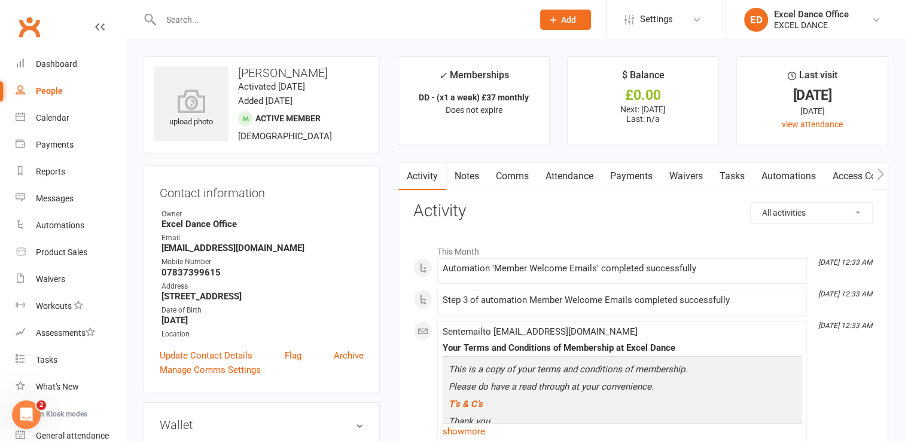
scroll to position [124, 0]
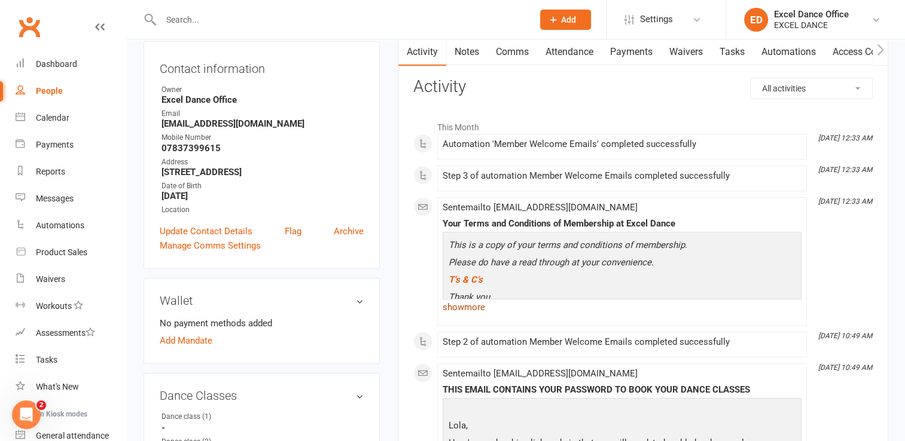
click at [456, 313] on link "show more" at bounding box center [622, 307] width 359 height 17
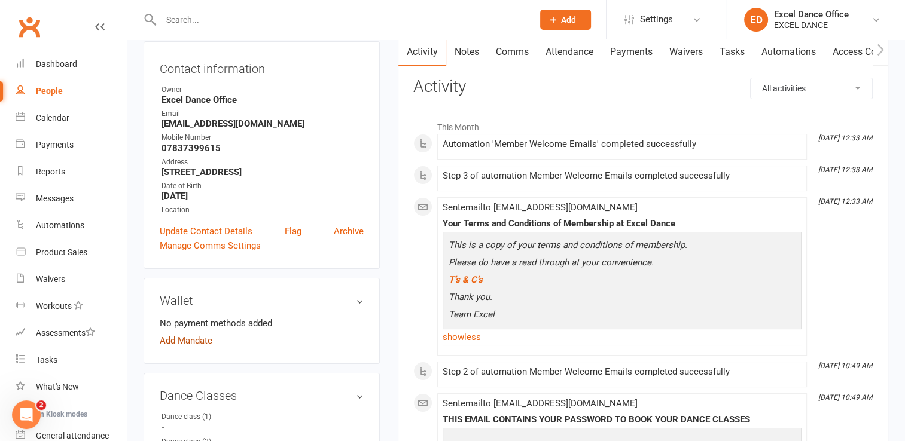
click at [197, 338] on link "Add Mandate" at bounding box center [186, 341] width 53 height 14
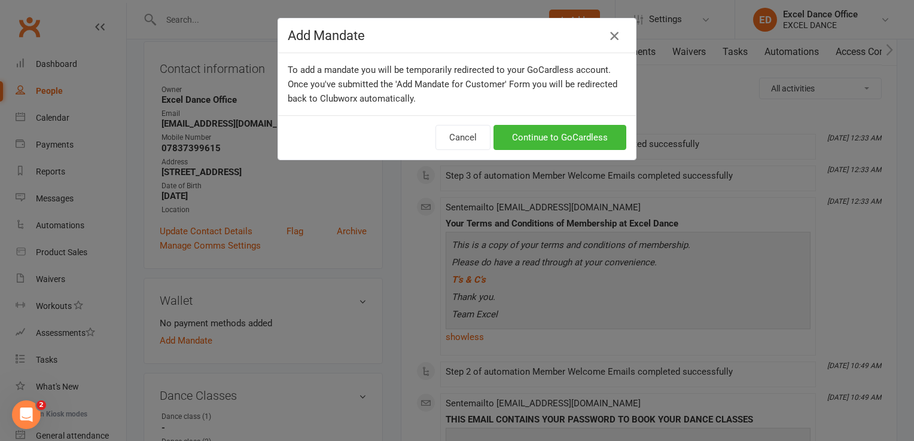
click at [613, 40] on icon "button" at bounding box center [614, 36] width 14 height 14
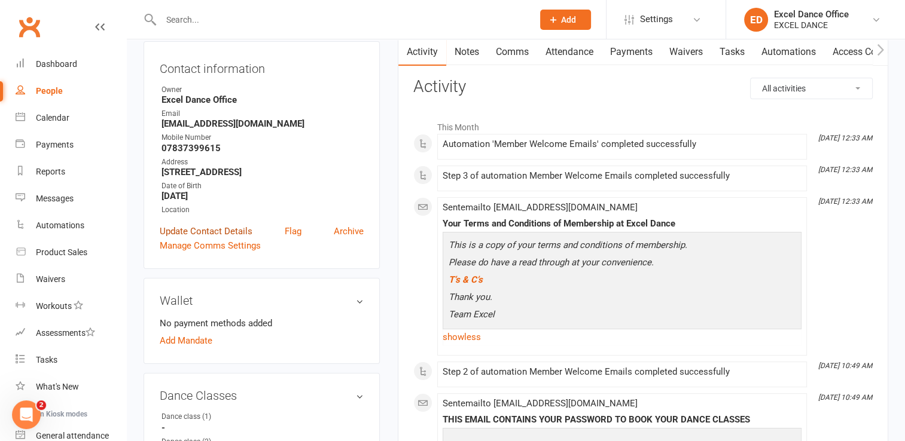
scroll to position [0, 0]
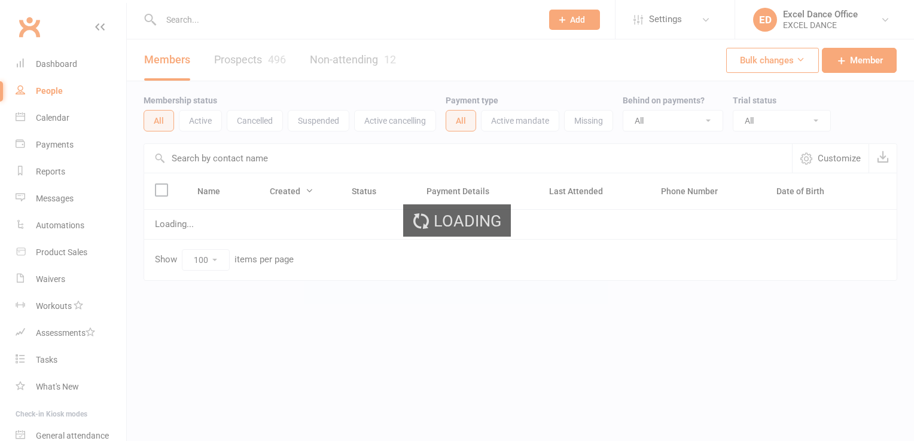
select select "100"
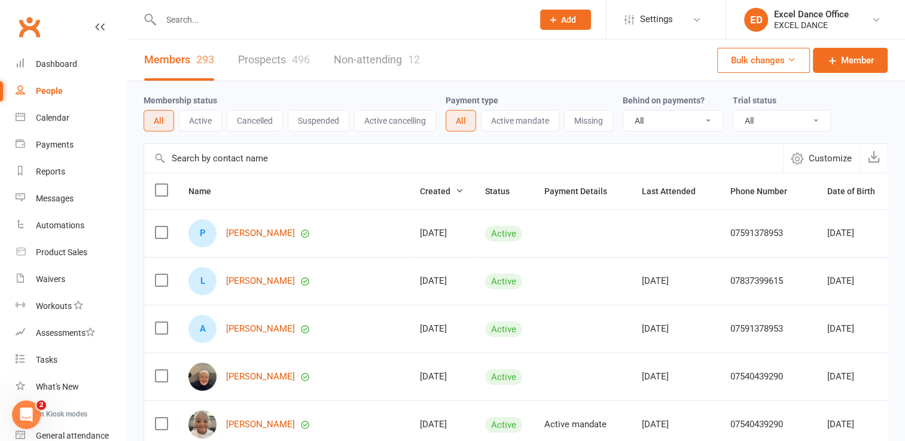
click at [213, 20] on input "text" at bounding box center [340, 19] width 367 height 17
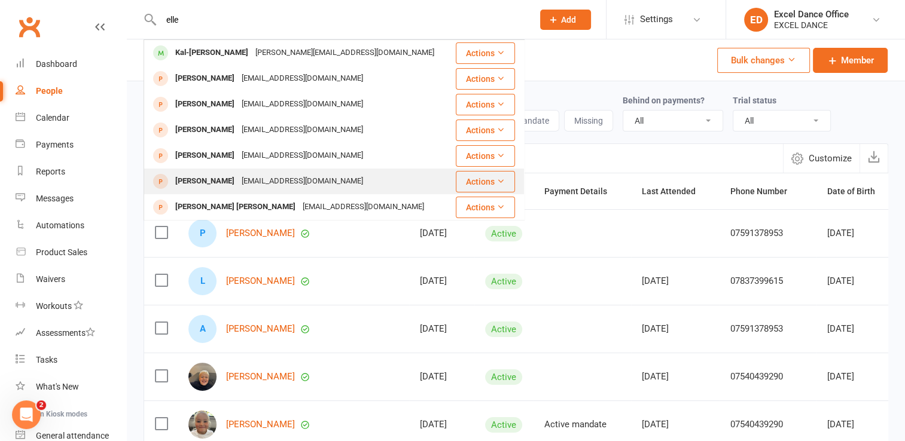
type input "elle"
click at [273, 178] on div "[EMAIL_ADDRESS][DOMAIN_NAME]" at bounding box center [302, 181] width 129 height 17
